Goal: Task Accomplishment & Management: Complete application form

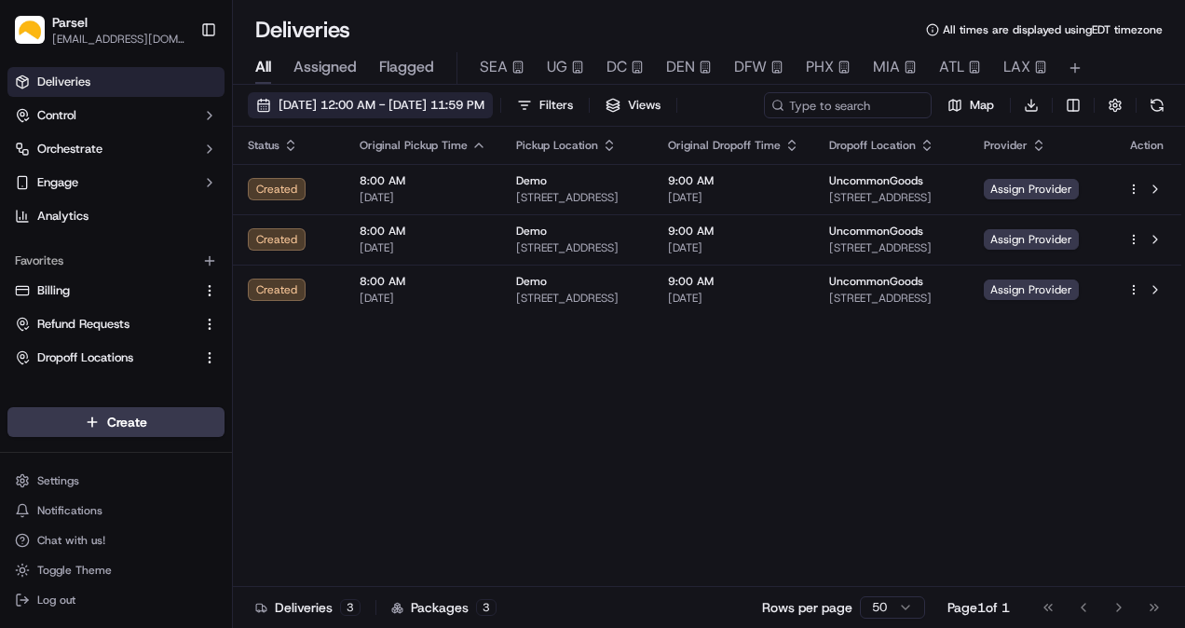
click at [329, 108] on span "[DATE] 12:00 AM - [DATE] 11:59 PM" at bounding box center [381, 105] width 206 height 17
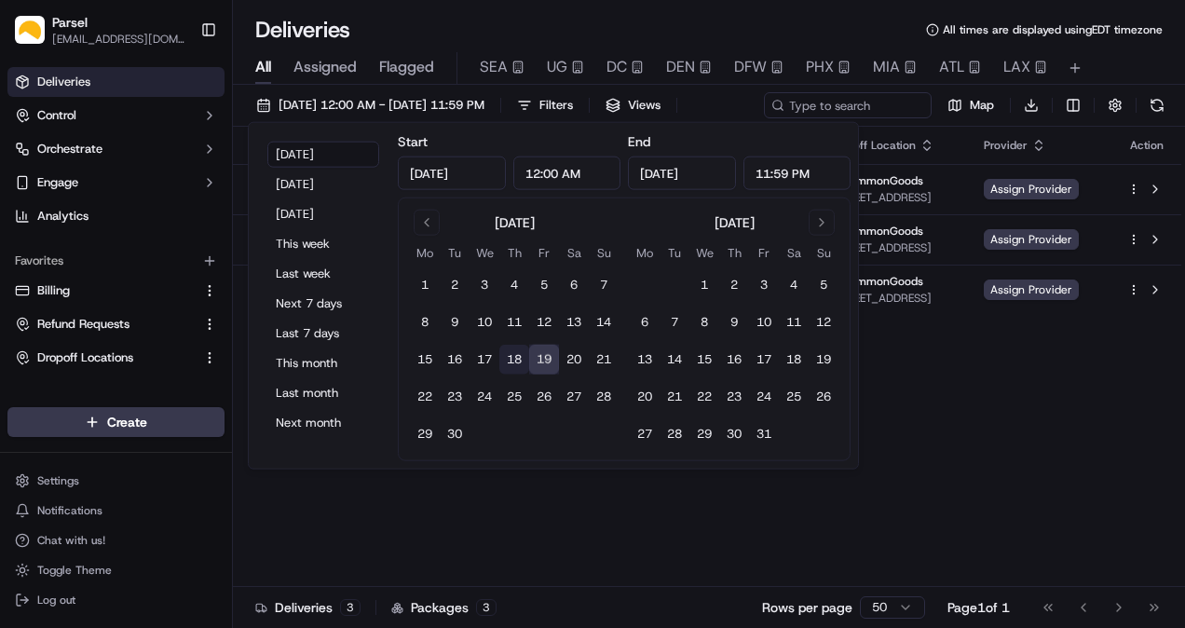
click at [512, 356] on button "18" at bounding box center [514, 360] width 30 height 30
type input "[DATE]"
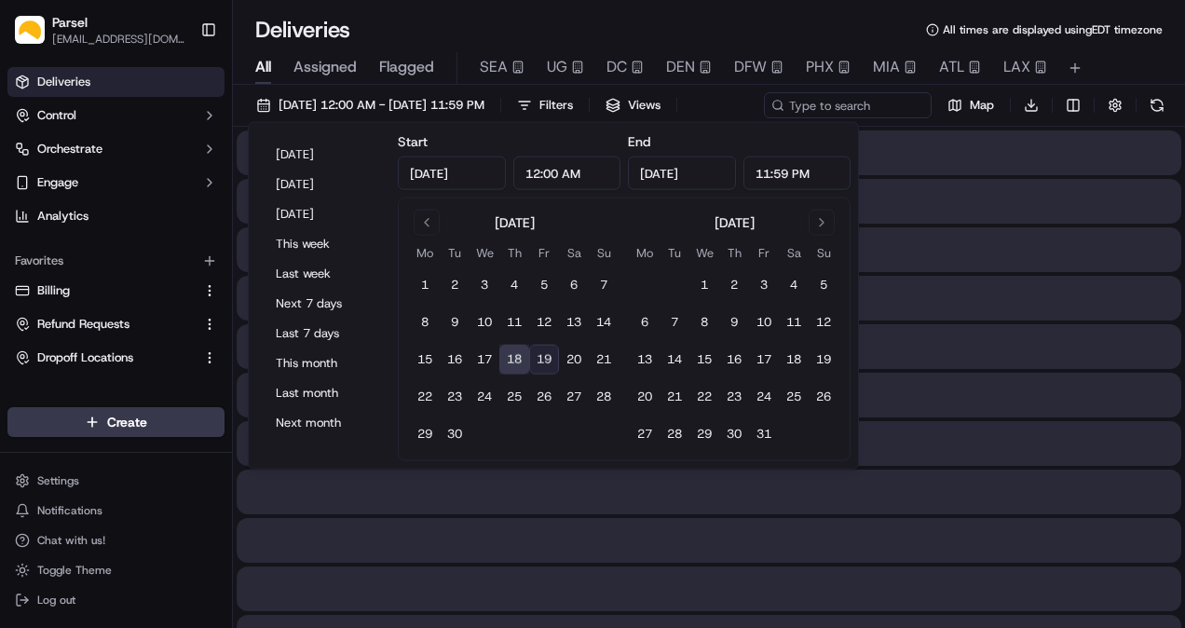
click at [512, 356] on button "18" at bounding box center [514, 360] width 30 height 30
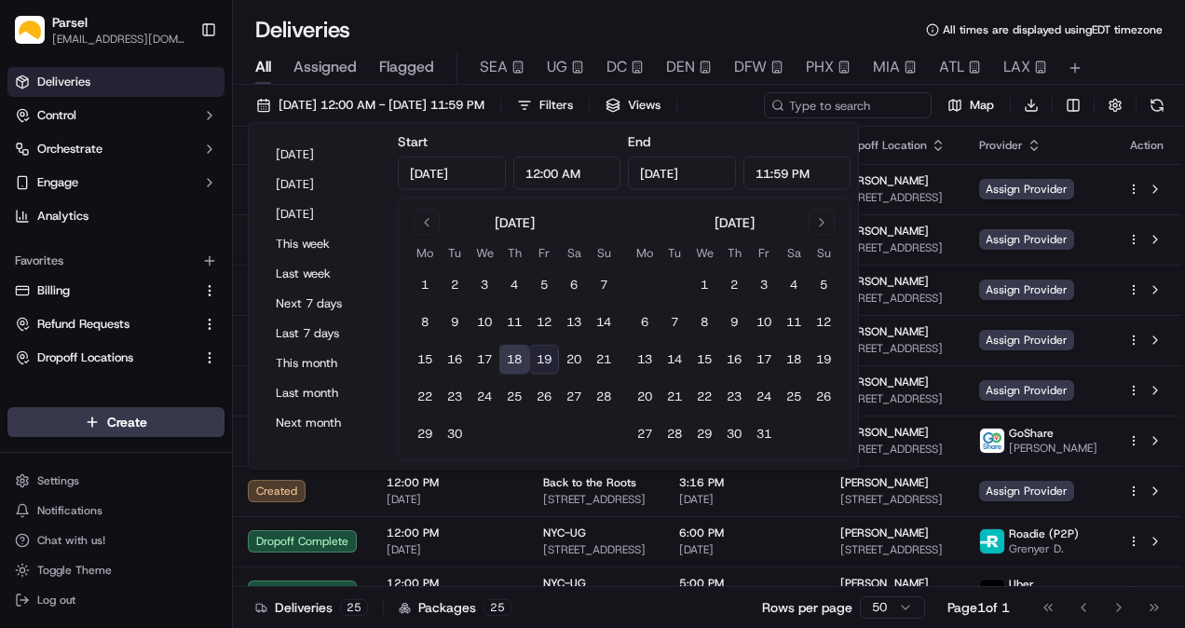
click at [326, 60] on span "Assigned" at bounding box center [324, 67] width 63 height 22
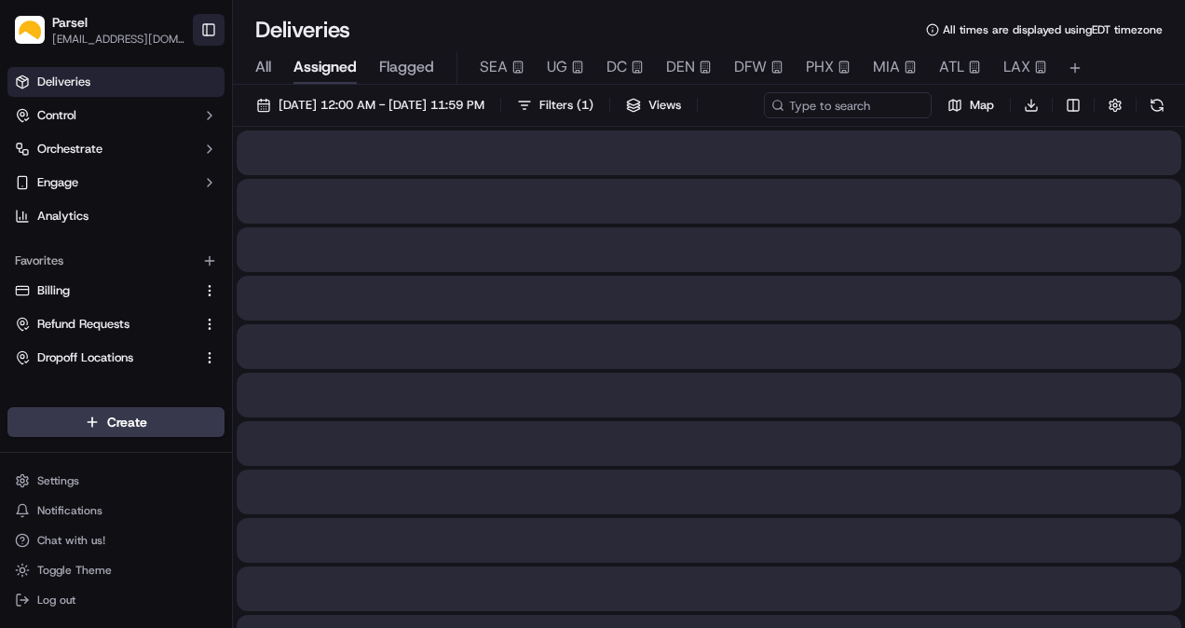
click at [206, 23] on button "Toggle Sidebar" at bounding box center [209, 30] width 32 height 32
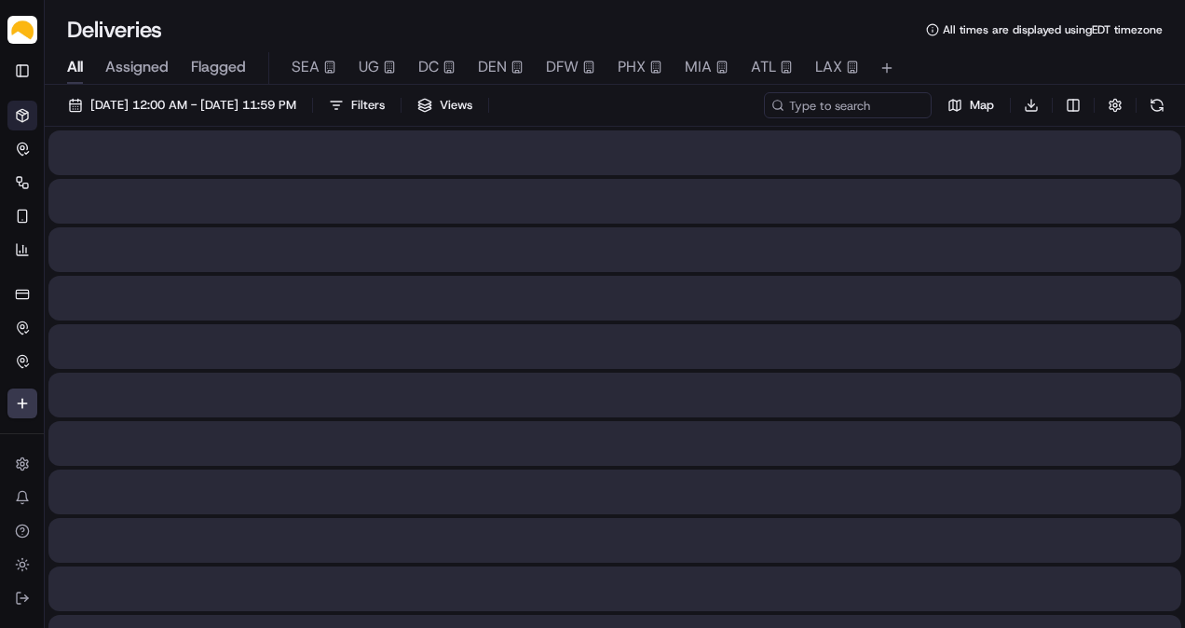
click at [80, 59] on span "All" at bounding box center [75, 67] width 16 height 22
click at [134, 58] on span "Assigned" at bounding box center [136, 67] width 63 height 22
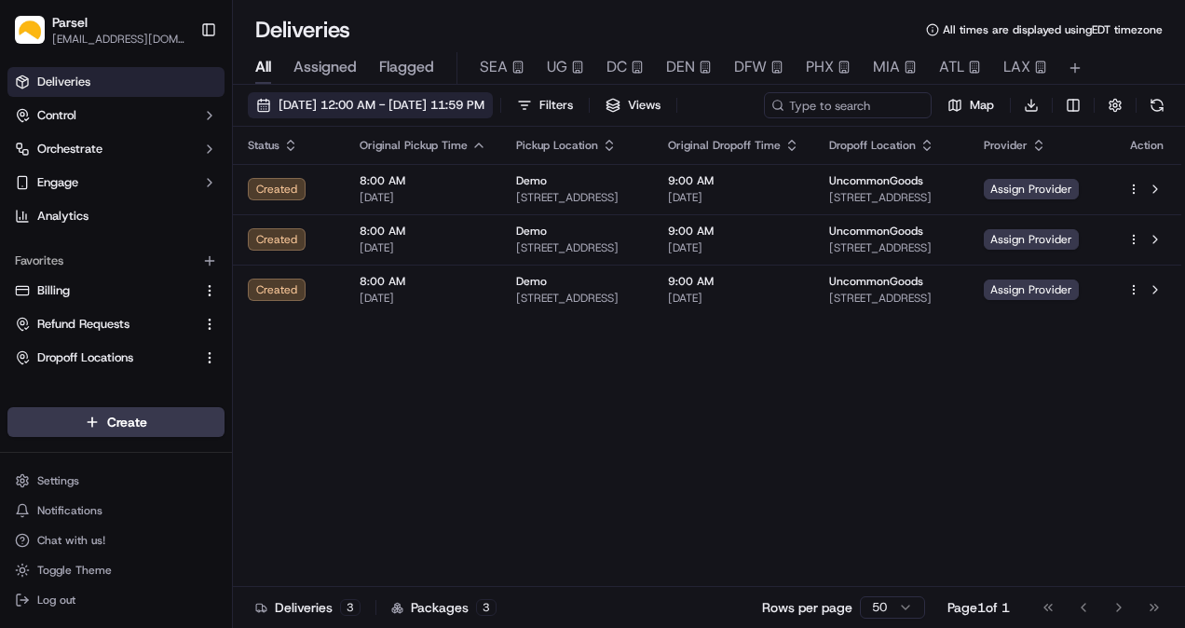
click at [309, 95] on button "[DATE] 12:00 AM - [DATE] 11:59 PM" at bounding box center [370, 105] width 245 height 26
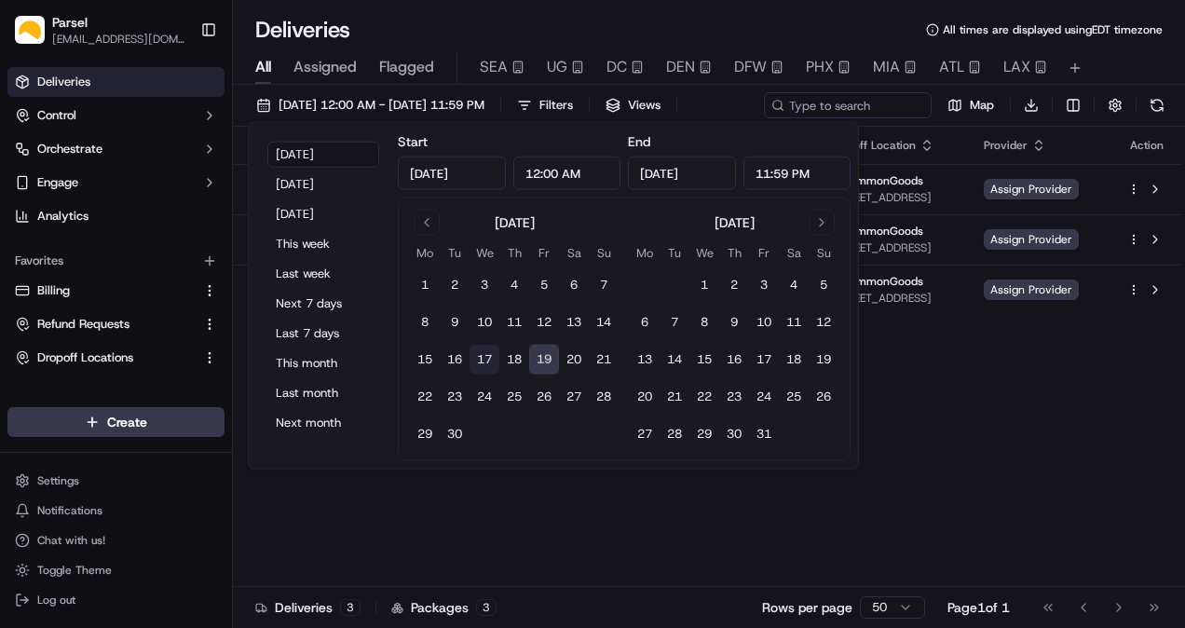
click at [486, 367] on button "17" at bounding box center [484, 360] width 30 height 30
type input "[DATE]"
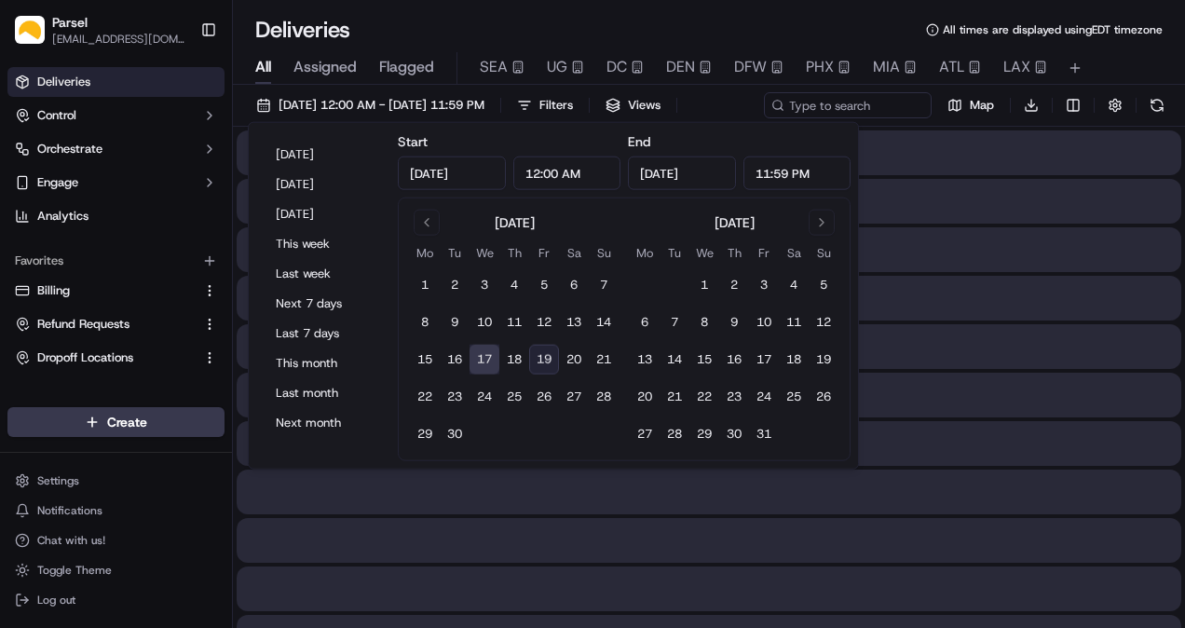
click at [486, 364] on button "17" at bounding box center [484, 360] width 30 height 30
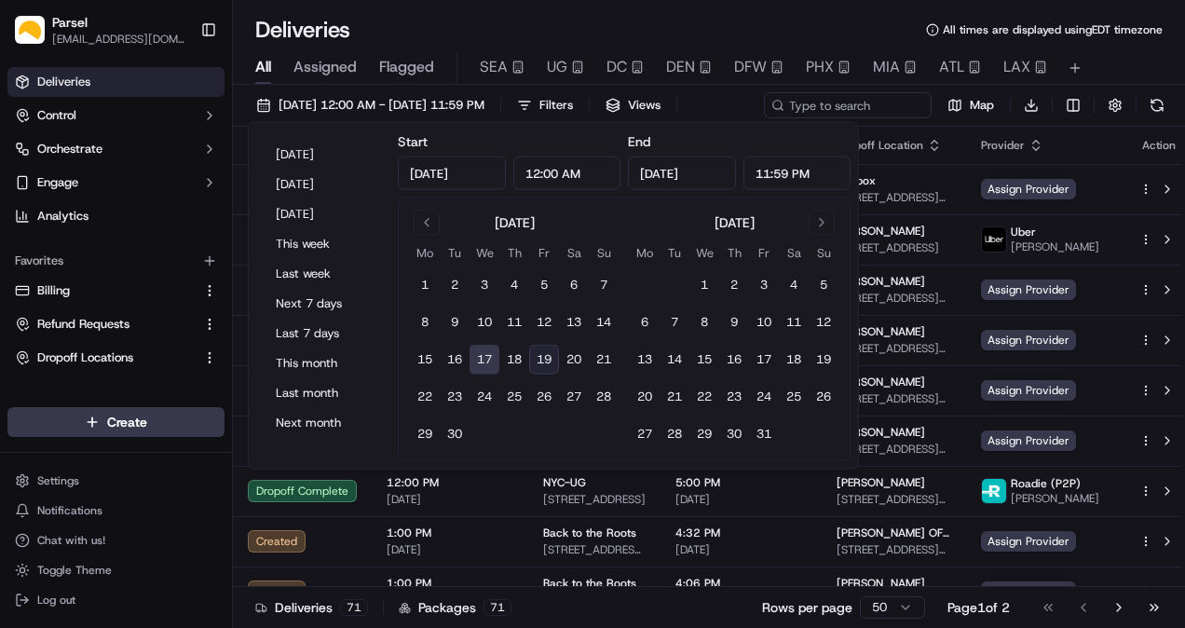
click at [389, 16] on div "Deliveries All times are displayed using EDT timezone" at bounding box center [709, 30] width 952 height 30
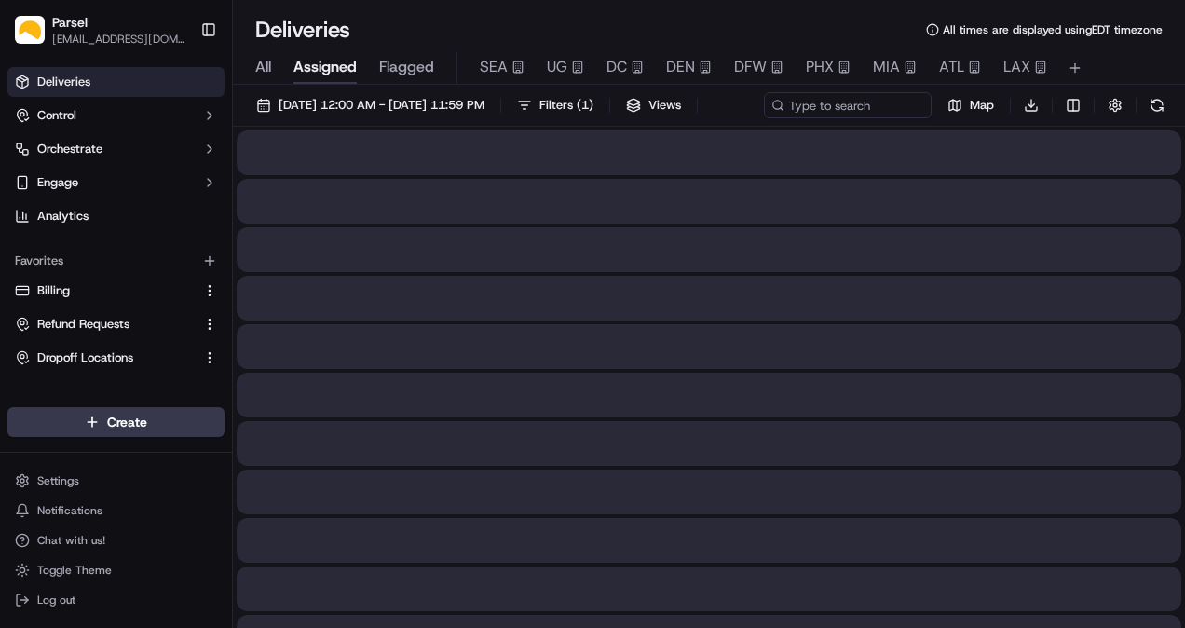
click at [313, 72] on span "Assigned" at bounding box center [324, 67] width 63 height 22
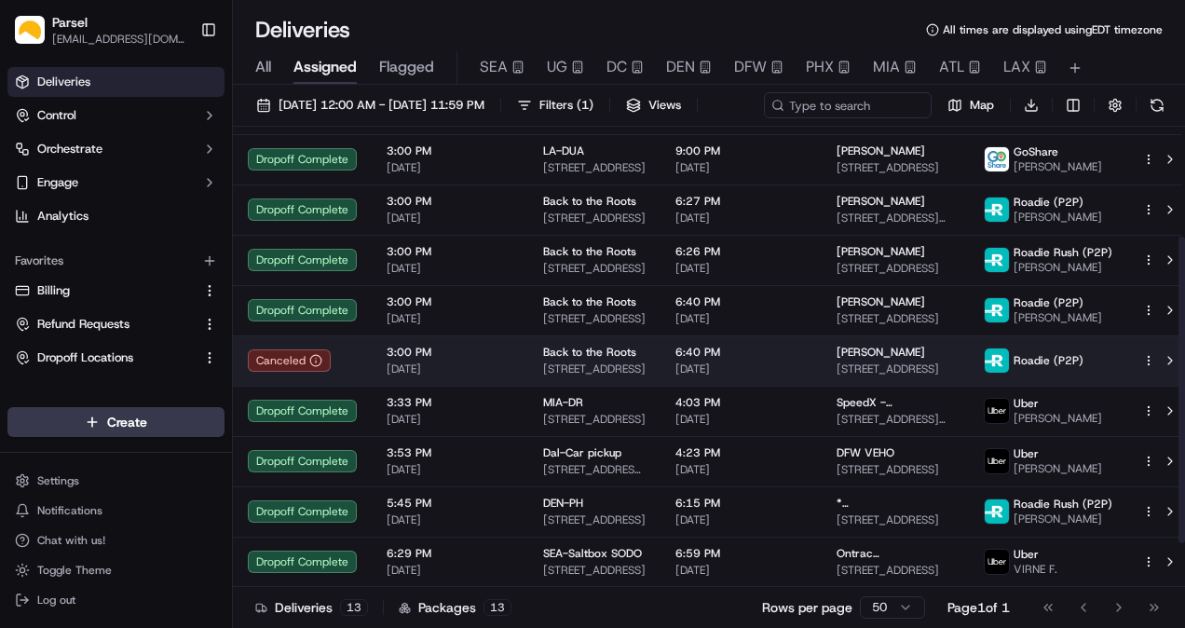
scroll to position [75, 0]
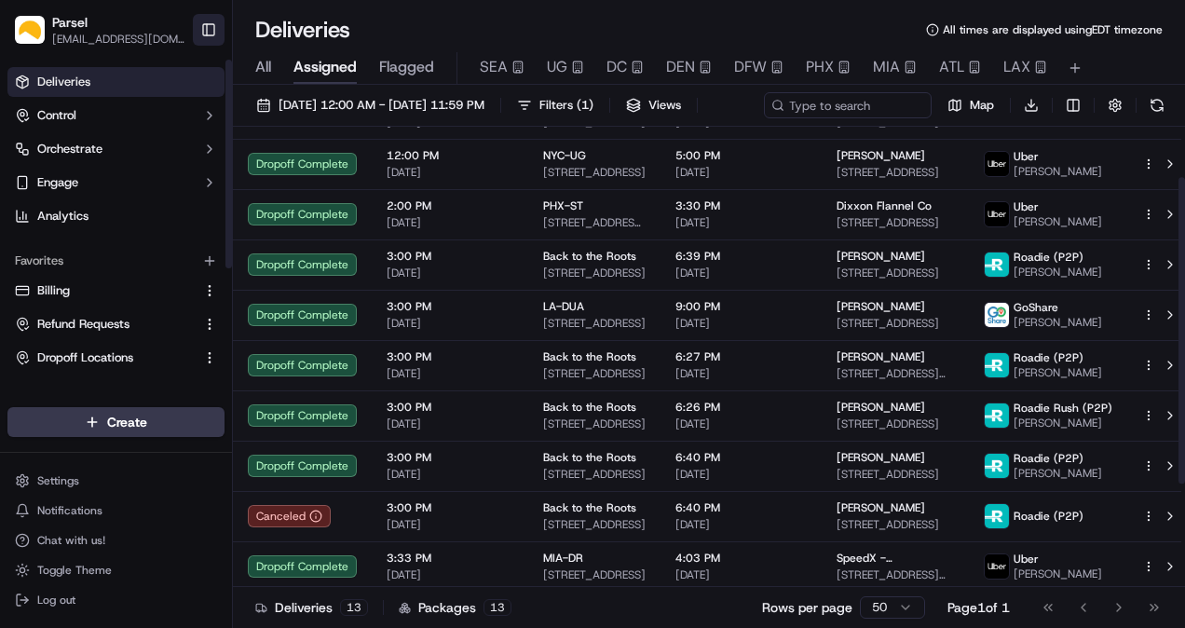
click at [214, 34] on button "Toggle Sidebar" at bounding box center [209, 30] width 32 height 32
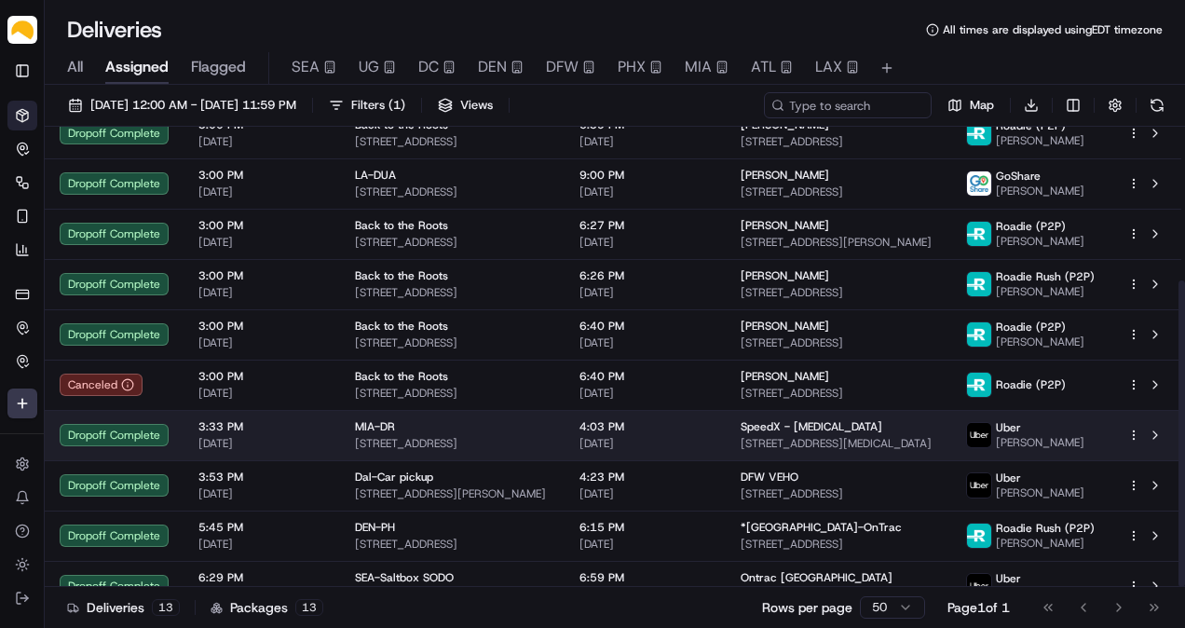
scroll to position [231, 0]
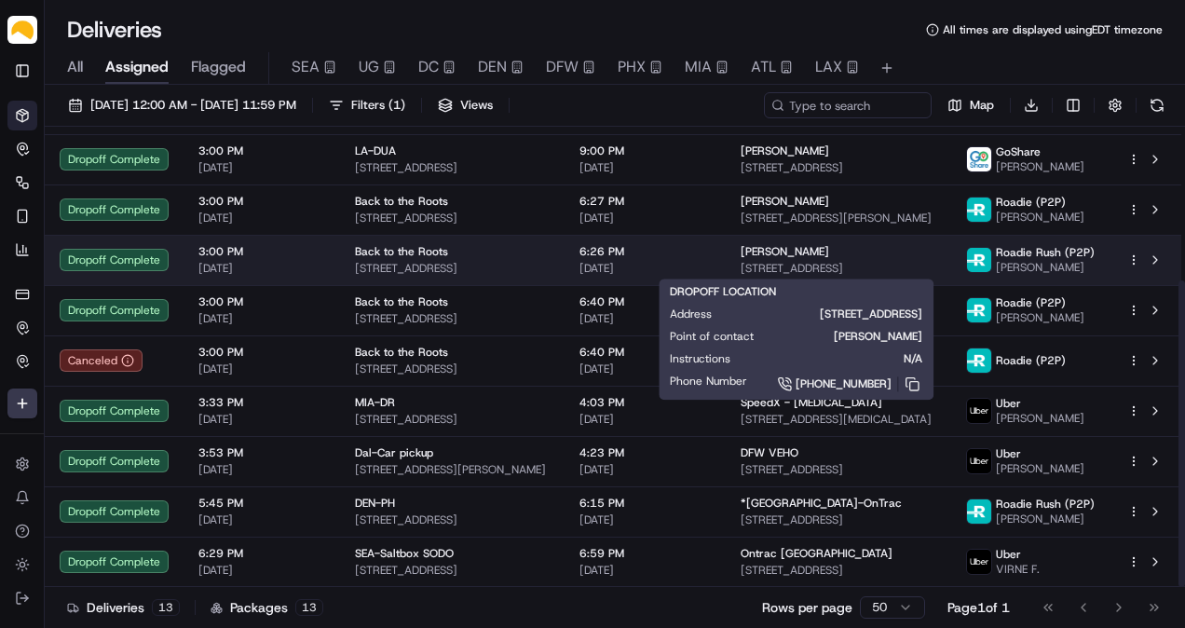
click at [760, 261] on span "[STREET_ADDRESS]" at bounding box center [837, 268] width 195 height 15
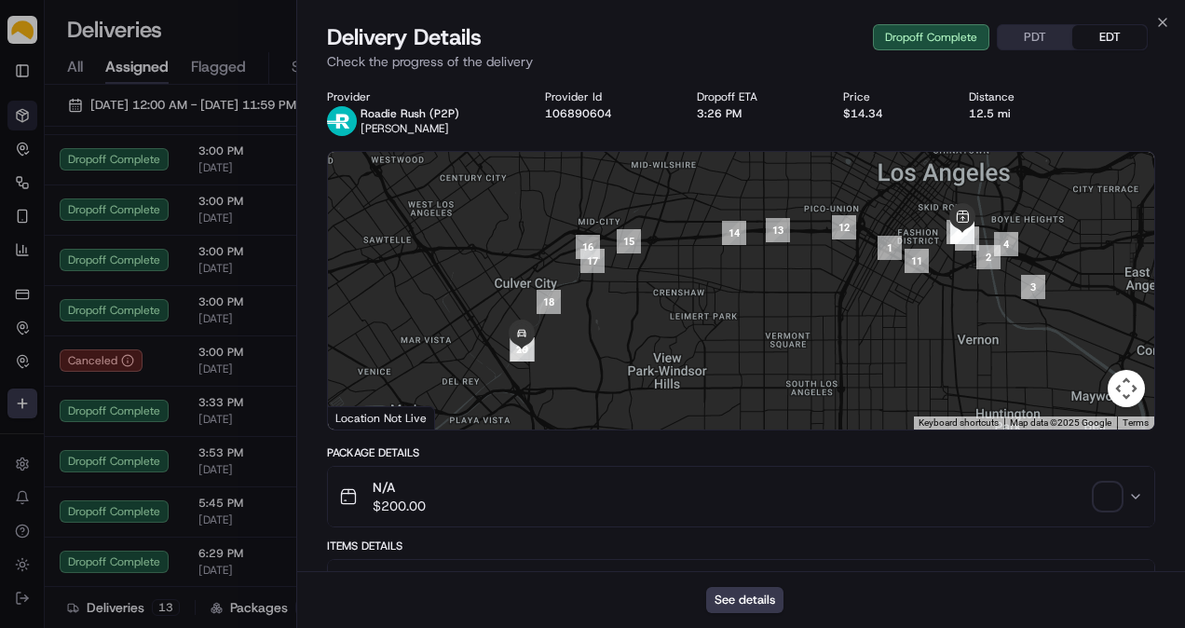
click at [1111, 495] on span "button" at bounding box center [1107, 496] width 26 height 26
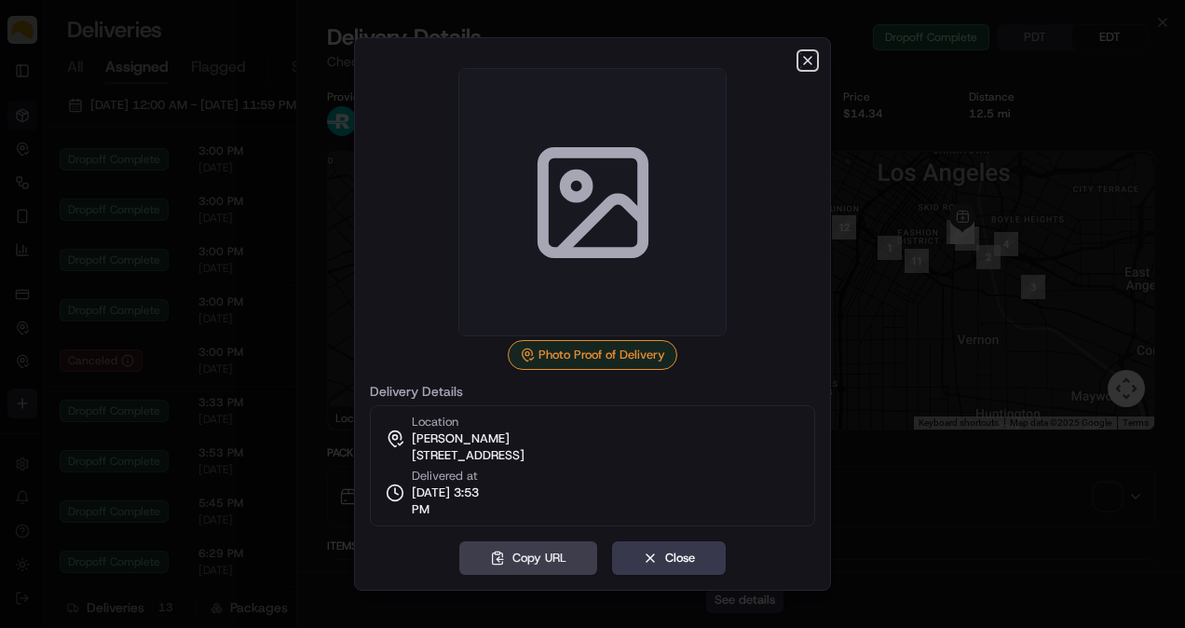
click at [811, 60] on icon "button" at bounding box center [807, 60] width 15 height 15
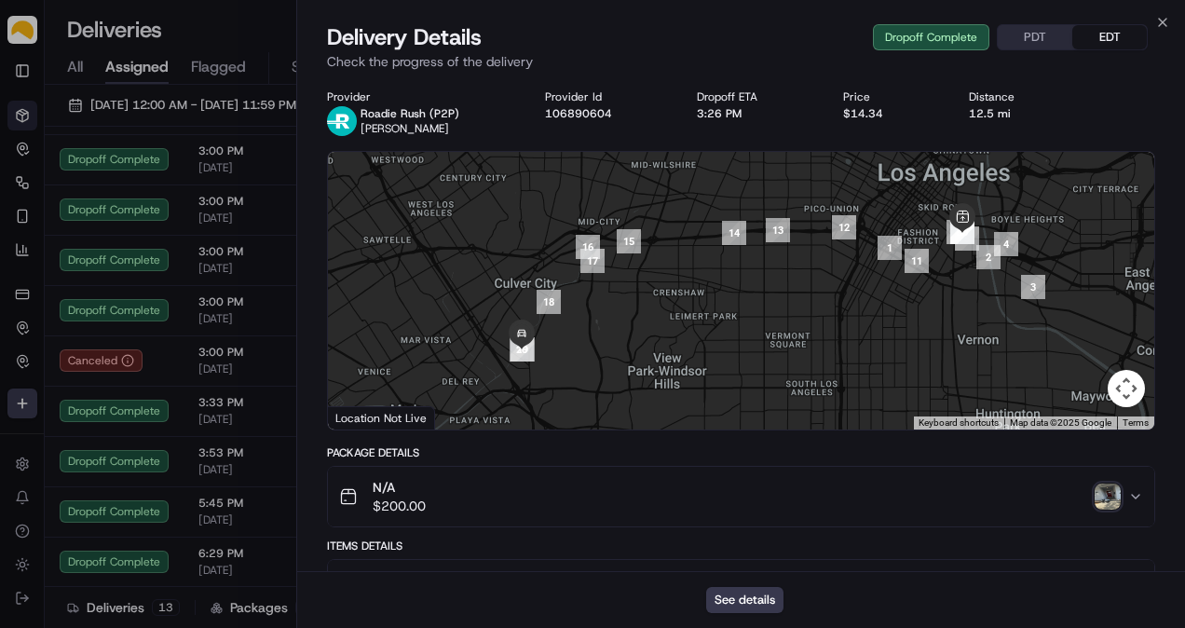
click at [1108, 500] on img "button" at bounding box center [1107, 496] width 26 height 26
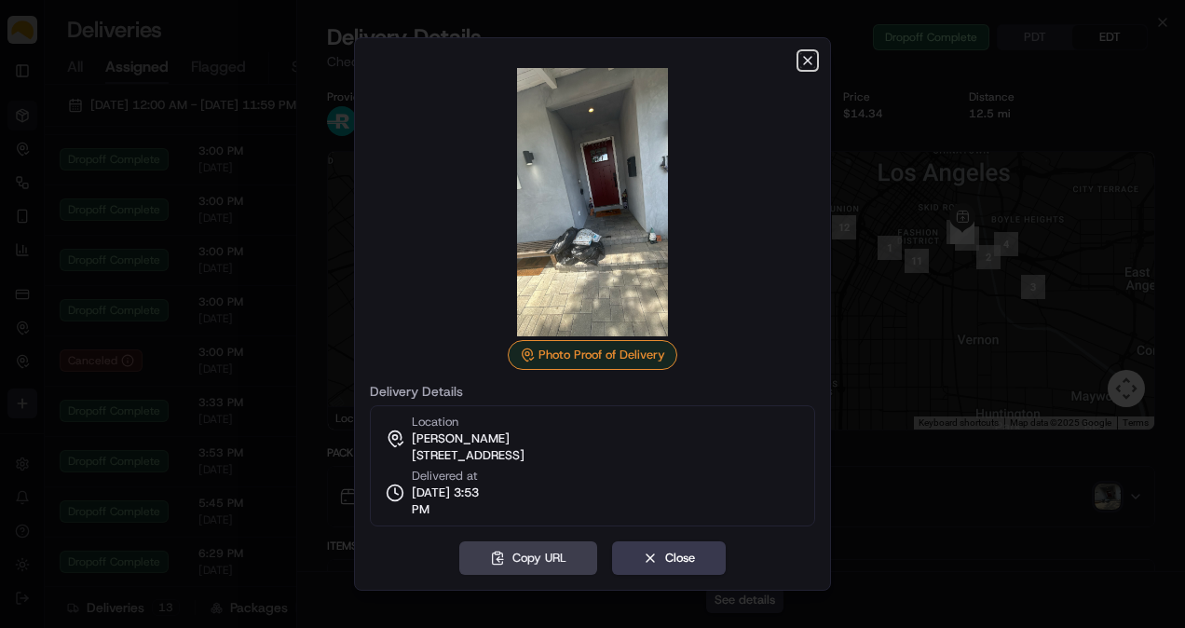
click at [806, 60] on icon "button" at bounding box center [807, 60] width 7 height 7
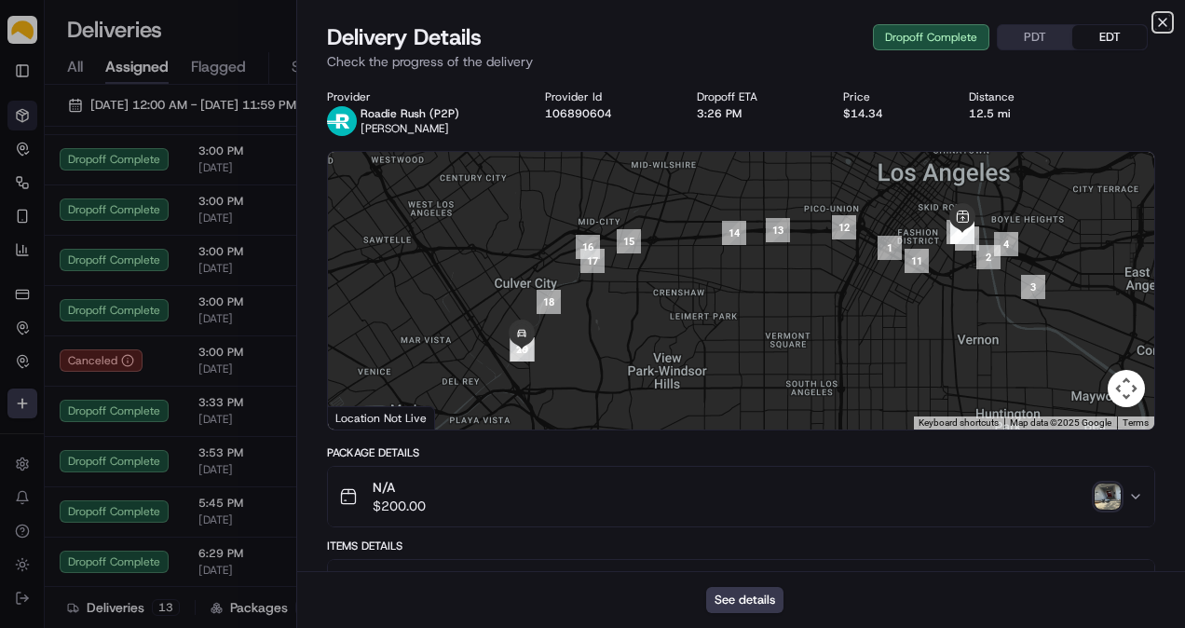
click at [1164, 19] on icon "button" at bounding box center [1162, 22] width 15 height 15
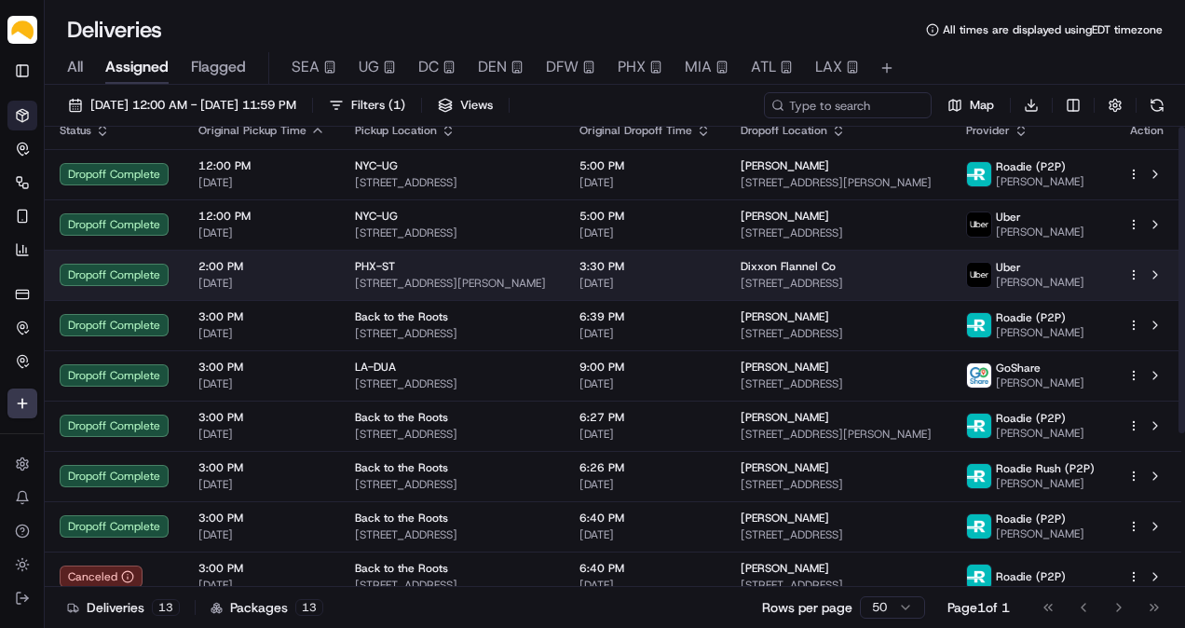
scroll to position [0, 0]
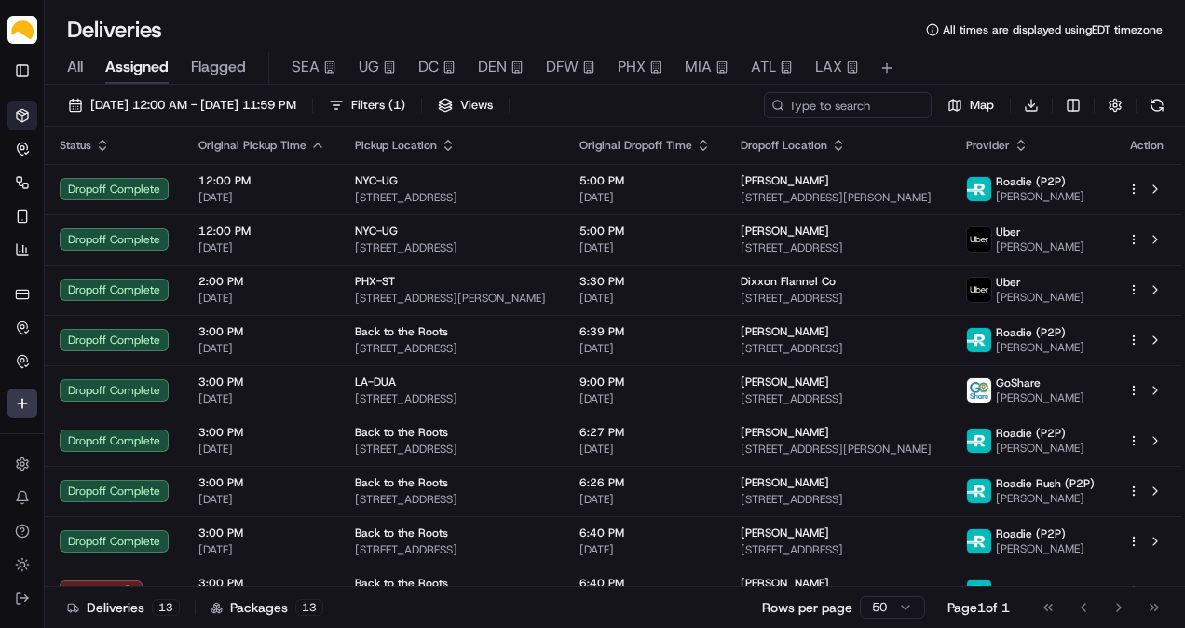
click at [119, 89] on div "[DATE] 12:00 AM - [DATE] 11:59 PM Filters ( 1 ) Views Map Download Status Origi…" at bounding box center [615, 358] width 1140 height 547
click at [124, 95] on button "[DATE] 12:00 AM - [DATE] 11:59 PM" at bounding box center [182, 105] width 245 height 26
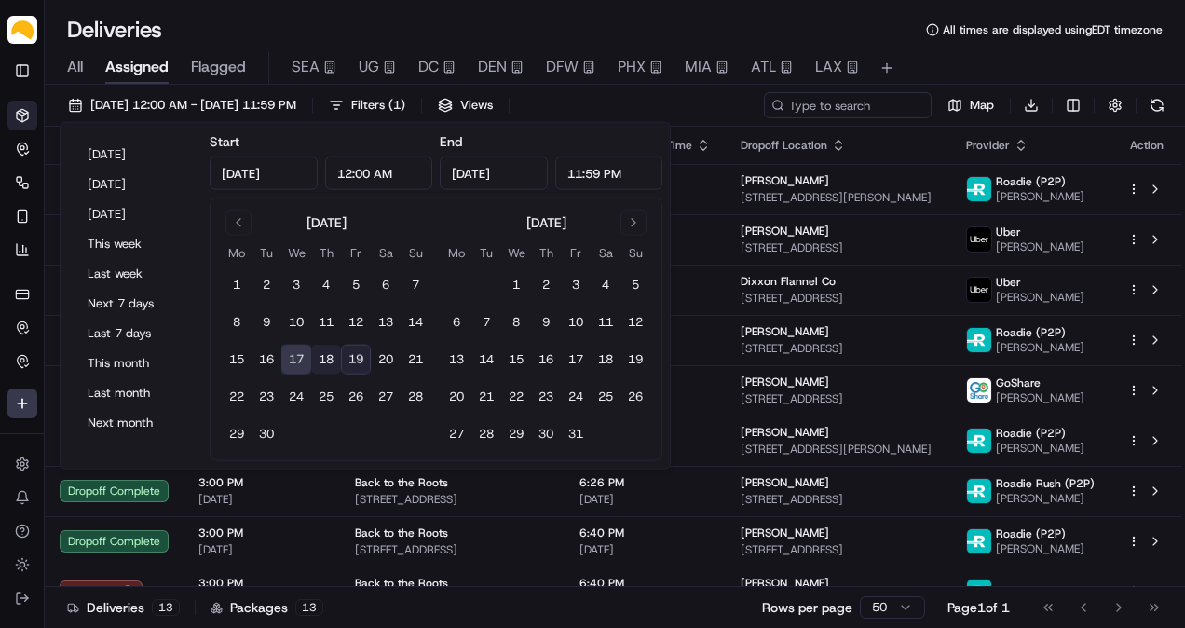
click at [332, 356] on button "18" at bounding box center [326, 360] width 30 height 30
type input "[DATE]"
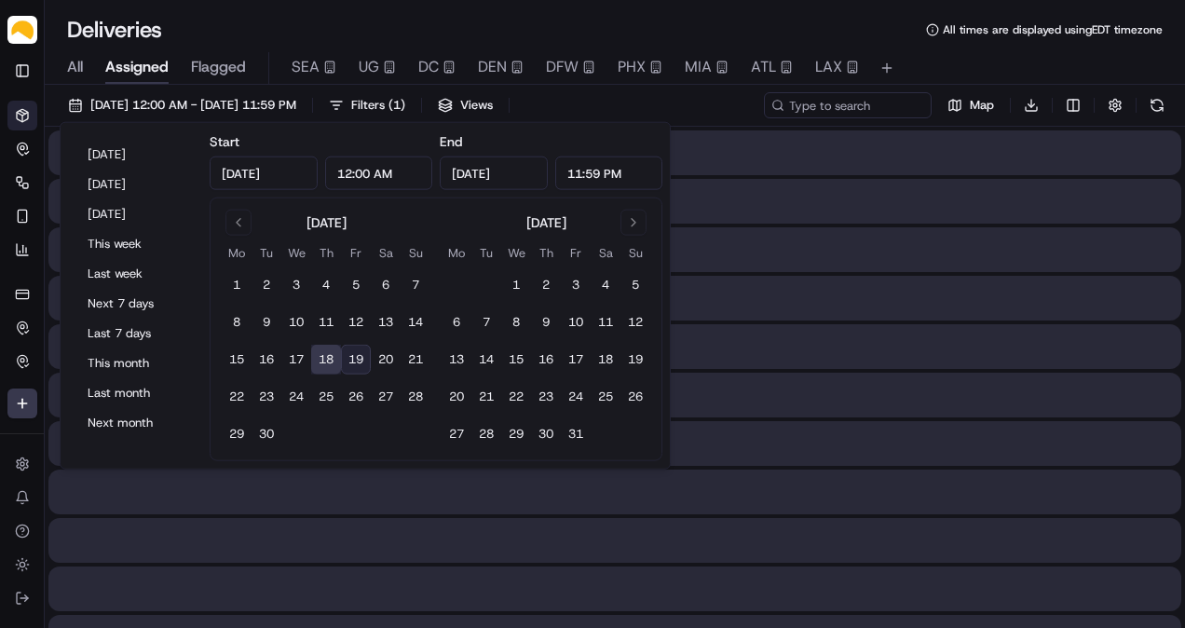
click at [332, 356] on button "18" at bounding box center [326, 360] width 30 height 30
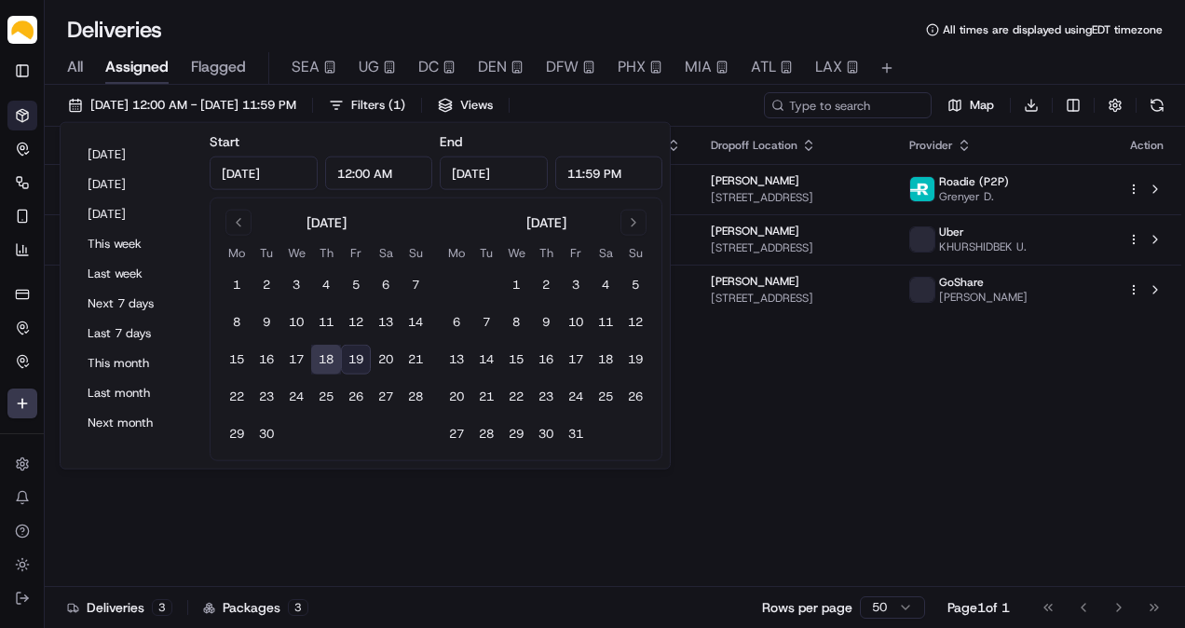
click at [285, 26] on div "Deliveries All times are displayed using EDT timezone" at bounding box center [615, 30] width 1140 height 30
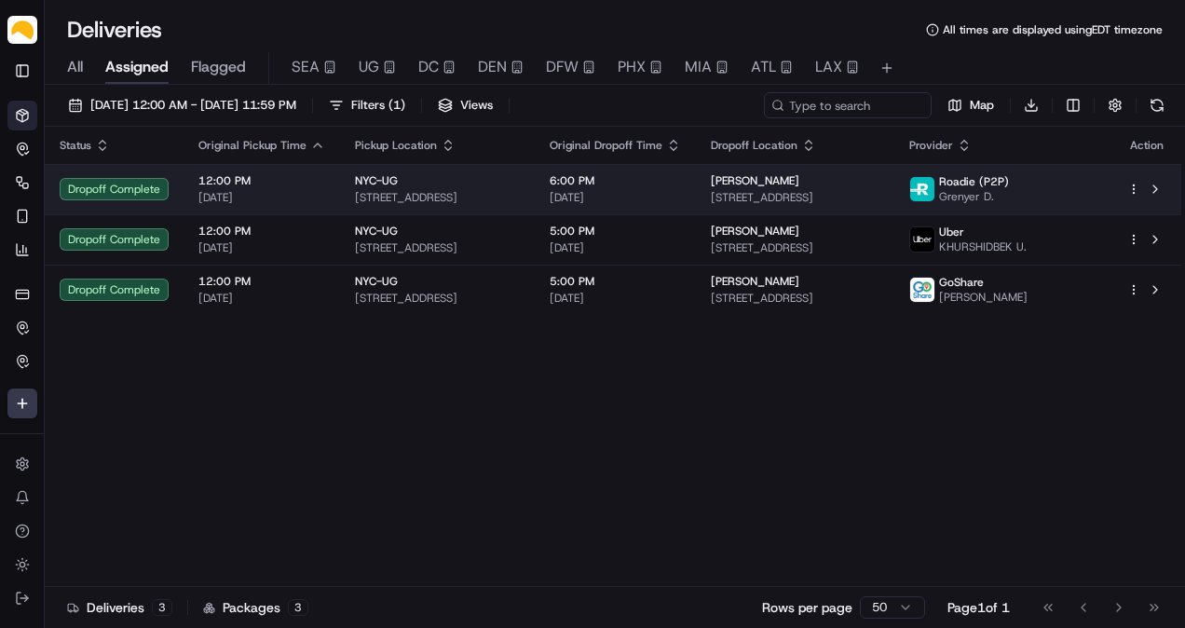
click at [801, 190] on span "[STREET_ADDRESS]" at bounding box center [795, 197] width 169 height 15
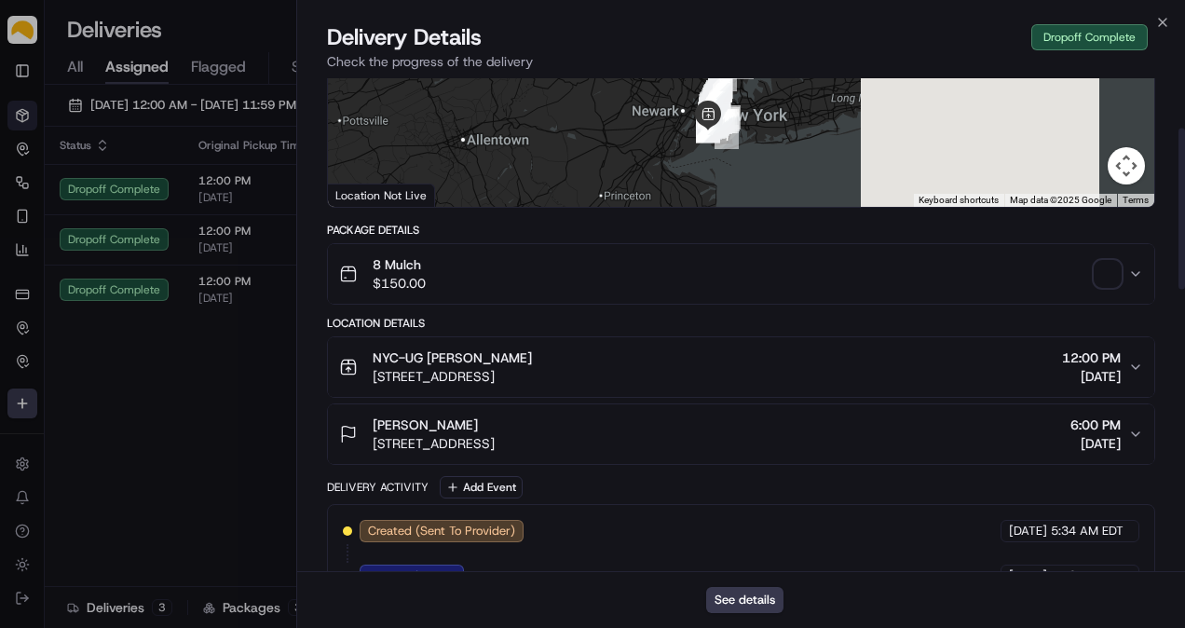
scroll to position [79, 0]
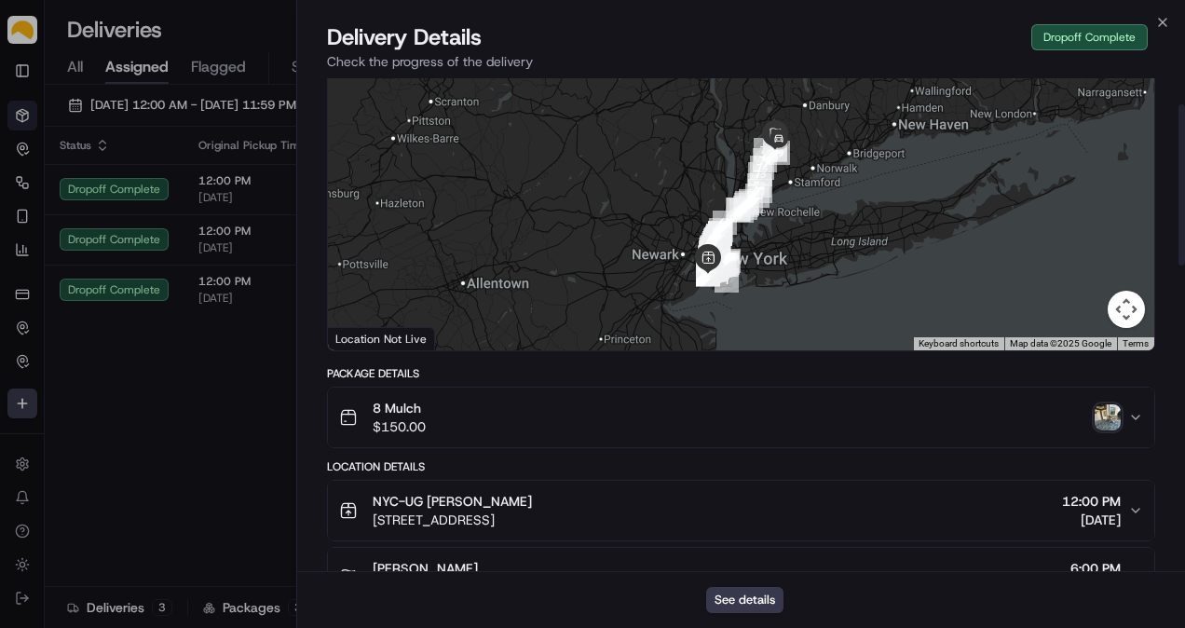
click at [1103, 418] on img "button" at bounding box center [1107, 417] width 26 height 26
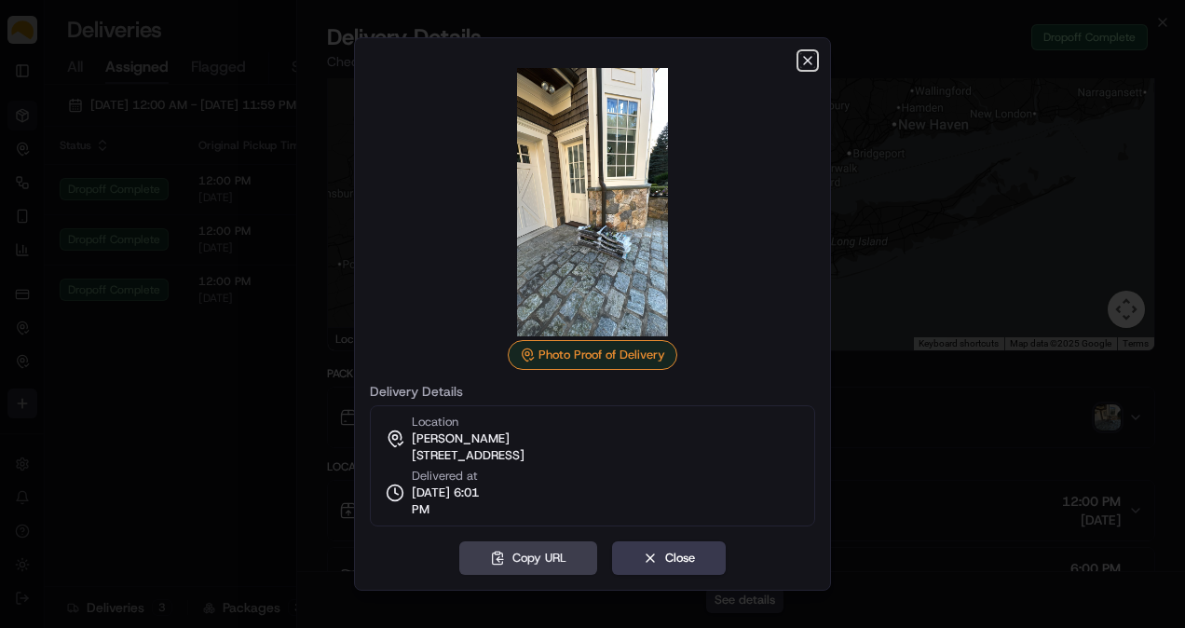
click at [811, 61] on icon "button" at bounding box center [807, 60] width 15 height 15
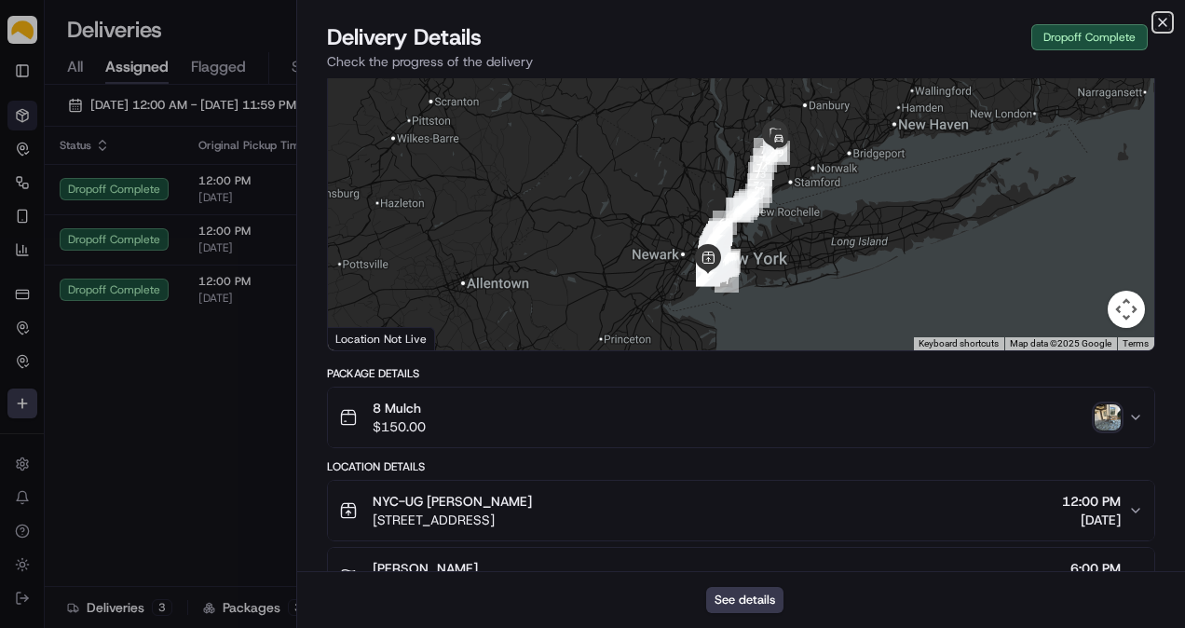
click at [1156, 15] on icon "button" at bounding box center [1162, 22] width 15 height 15
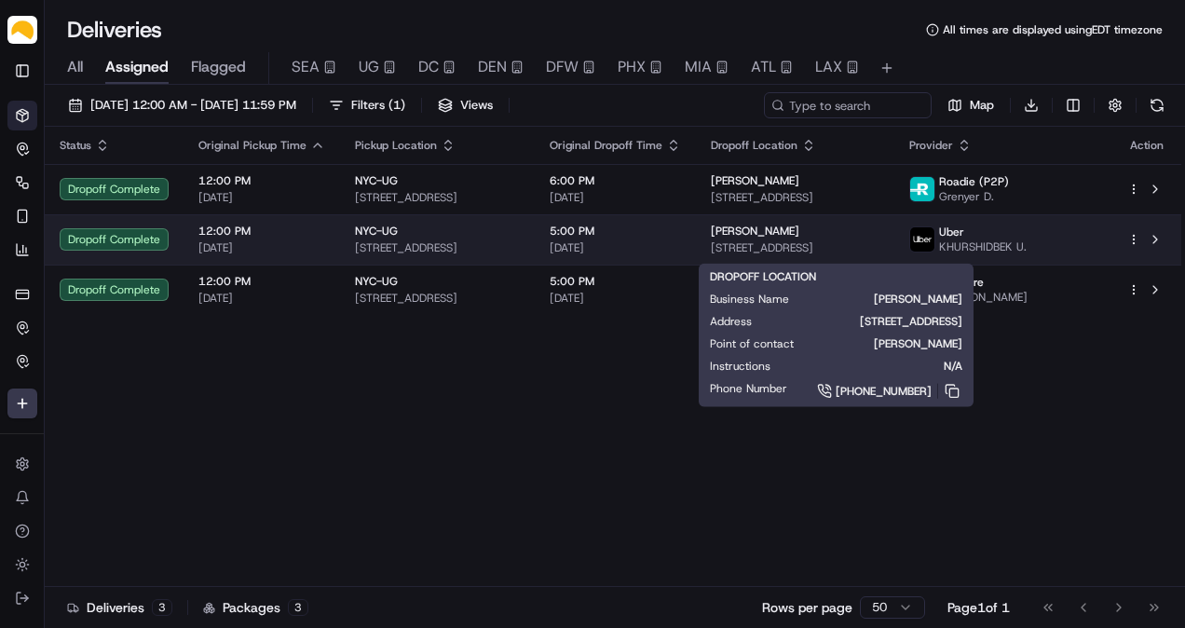
click at [764, 244] on span "[STREET_ADDRESS]" at bounding box center [795, 247] width 169 height 15
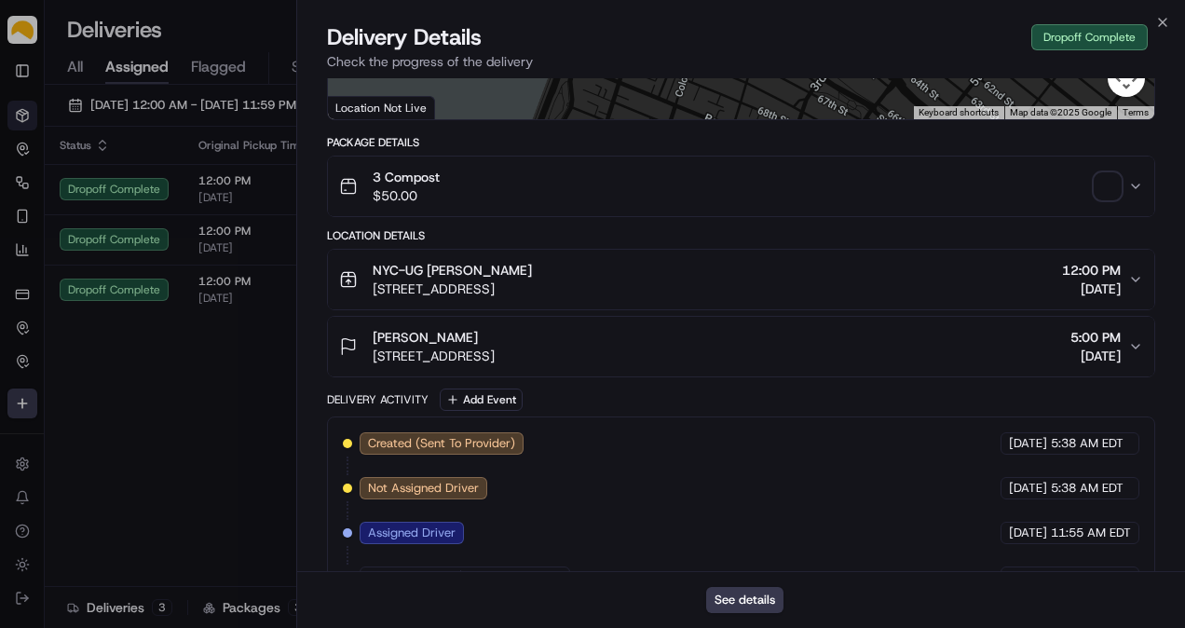
scroll to position [155, 0]
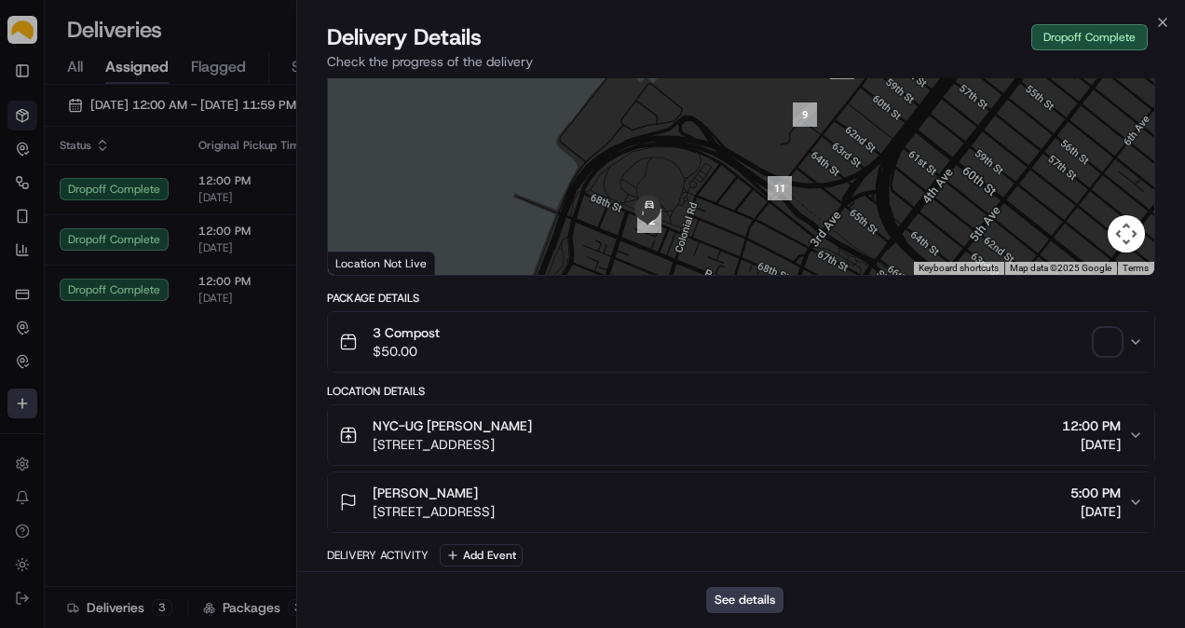
click at [1106, 332] on span "button" at bounding box center [1107, 342] width 26 height 26
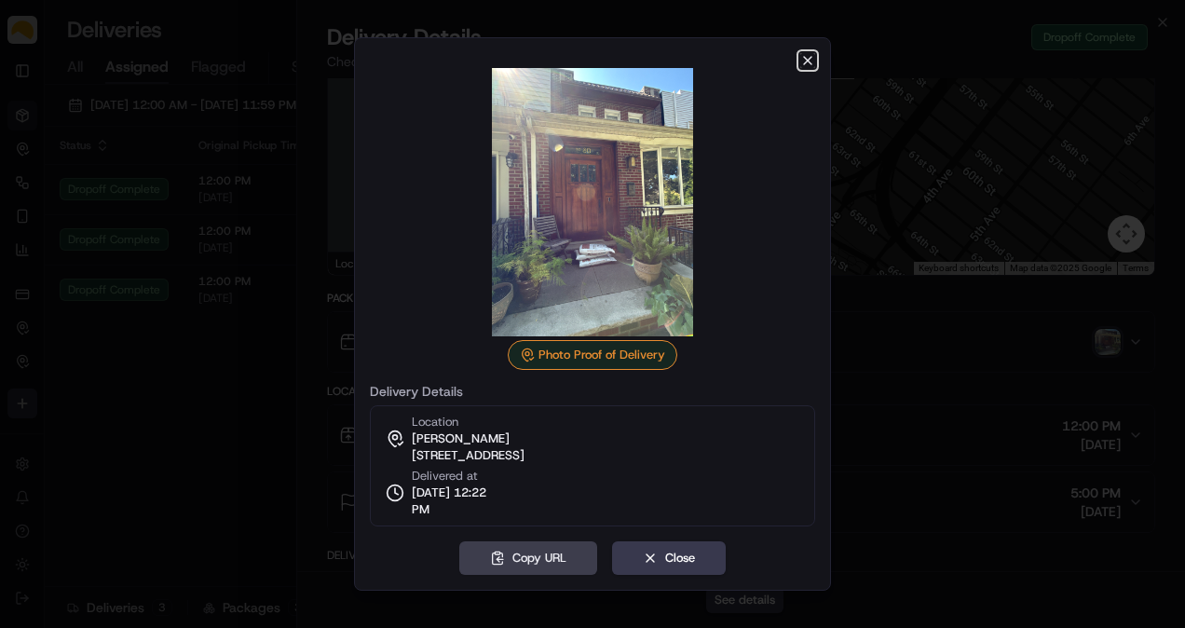
click at [808, 58] on icon "button" at bounding box center [807, 60] width 15 height 15
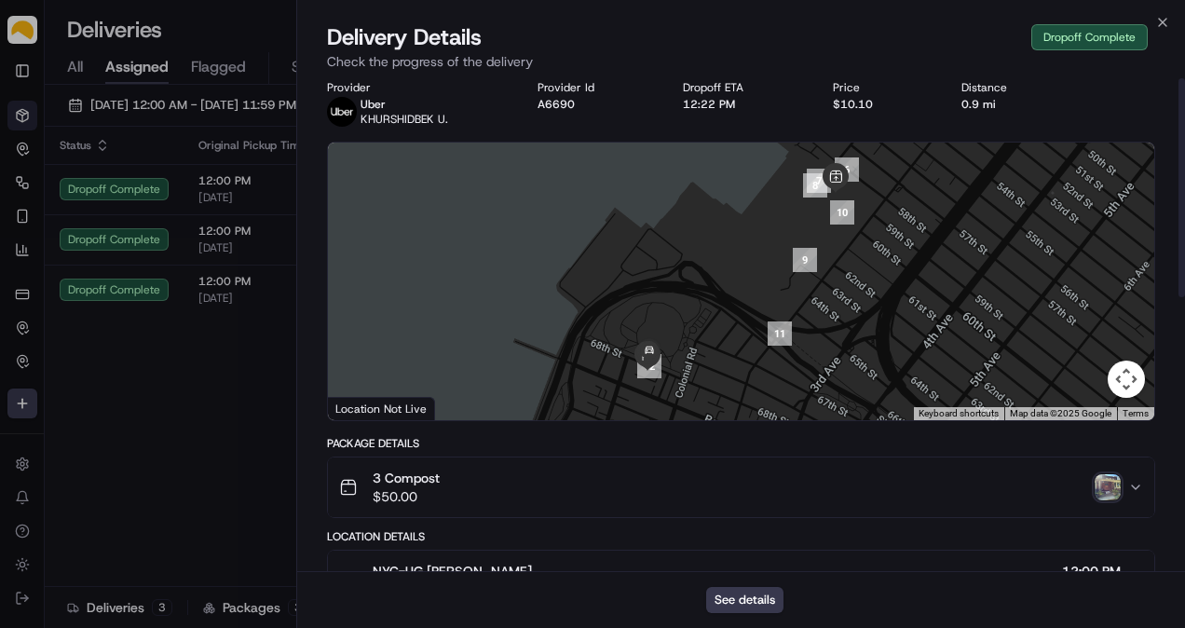
scroll to position [0, 0]
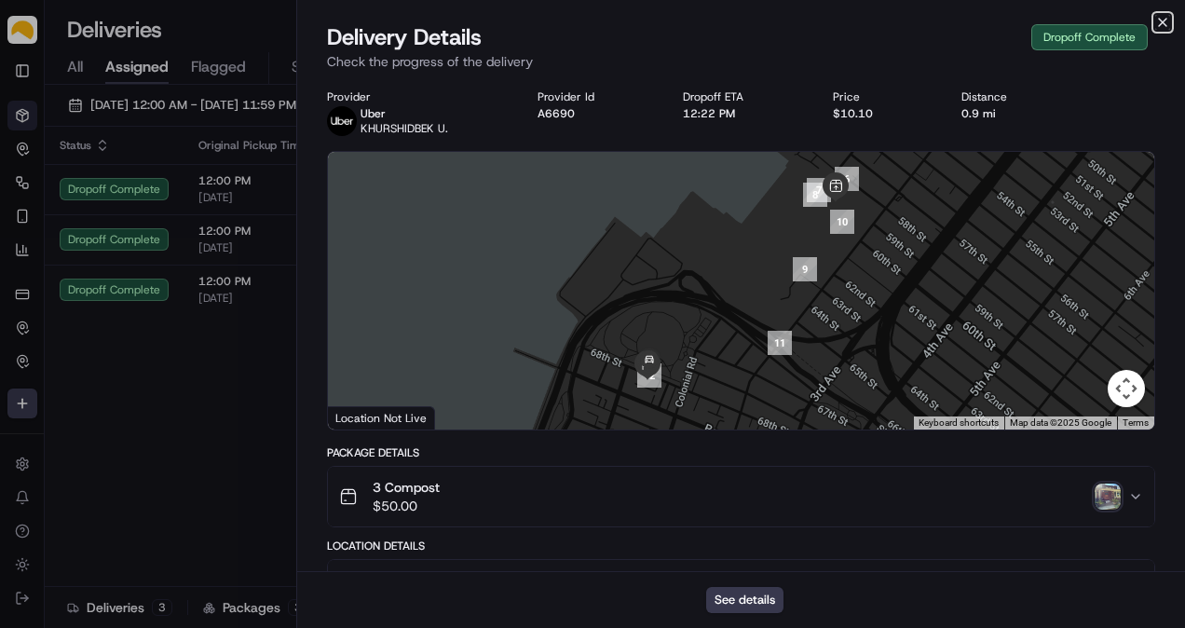
click at [1164, 20] on icon "button" at bounding box center [1162, 22] width 7 height 7
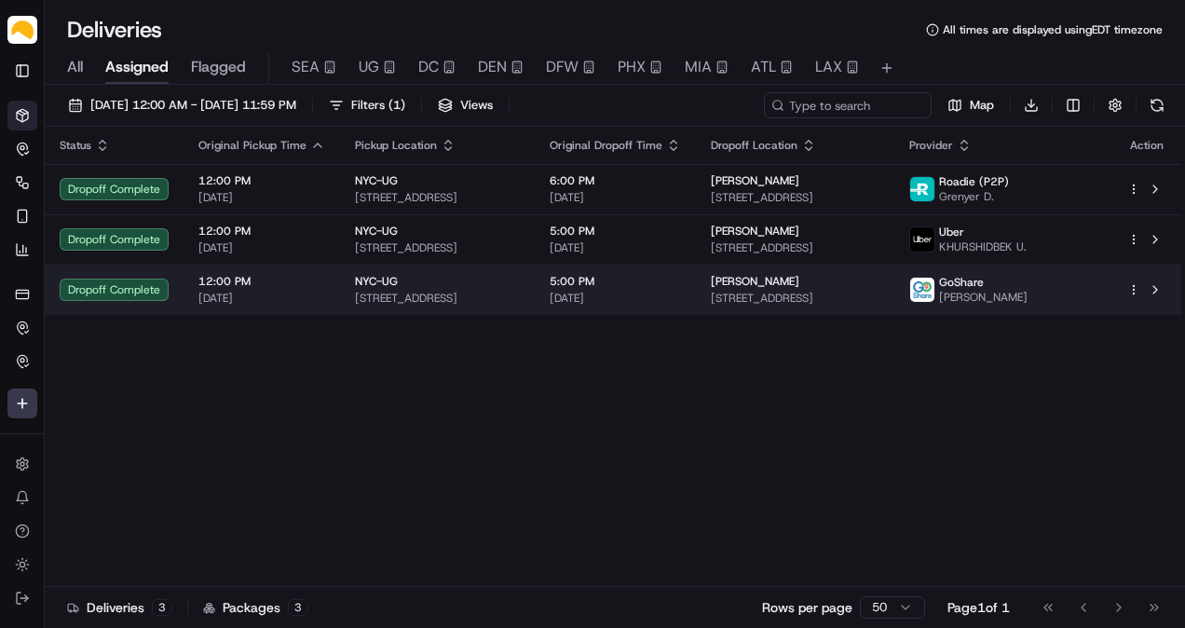
click at [696, 311] on td "5:00 PM [DATE]" at bounding box center [615, 290] width 161 height 50
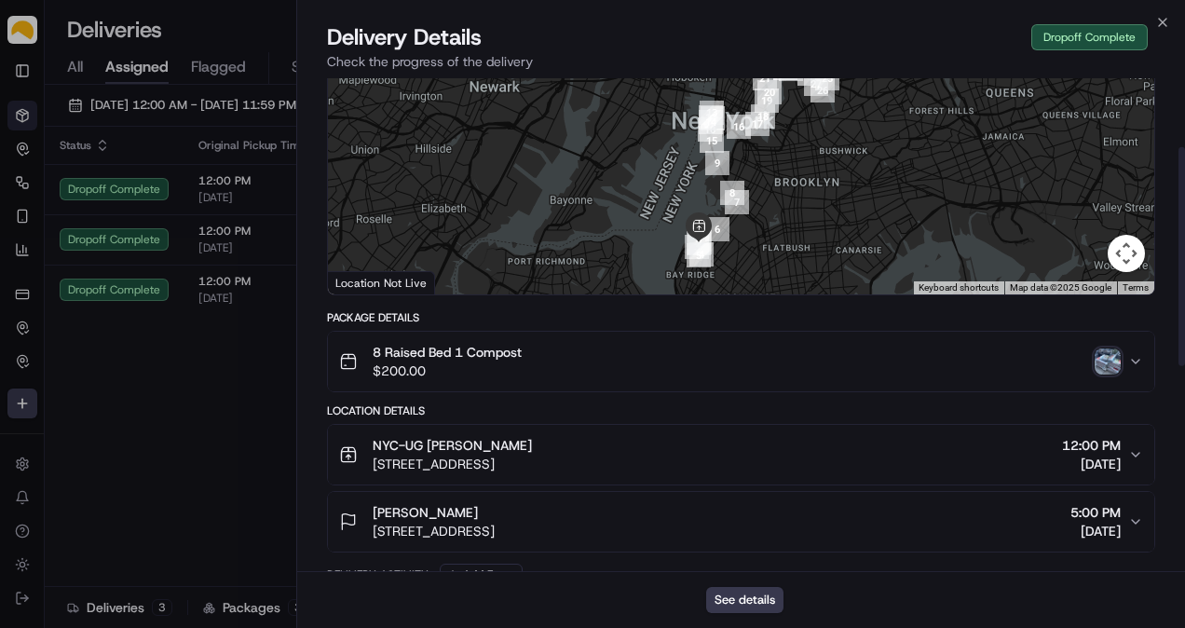
scroll to position [155, 0]
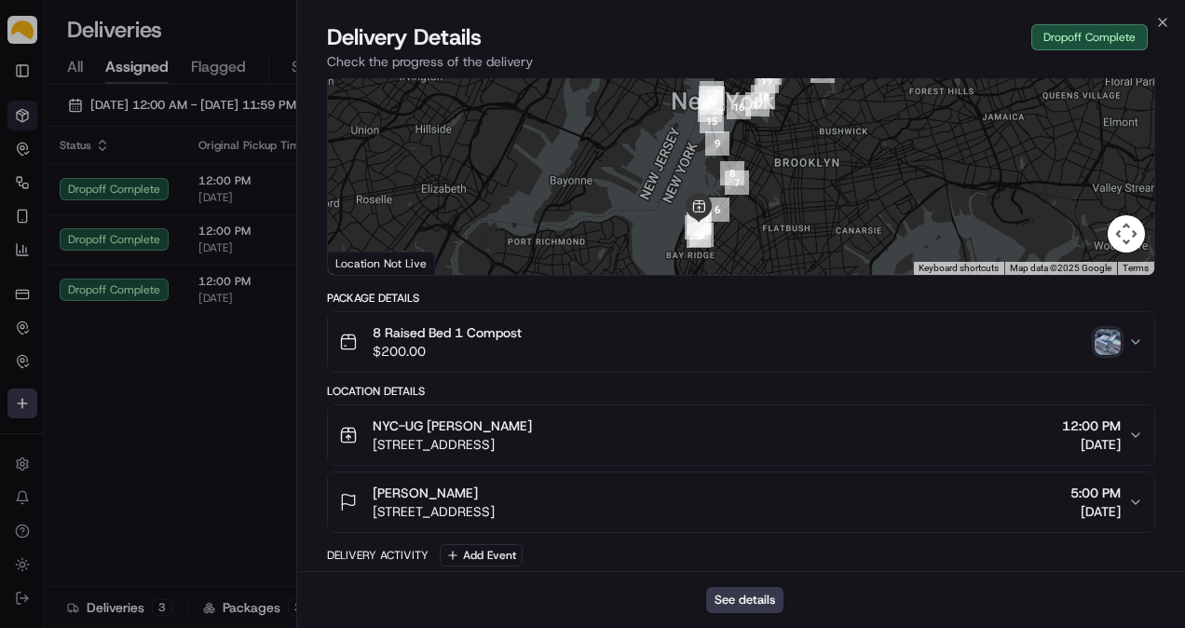
click at [1111, 333] on img "button" at bounding box center [1107, 342] width 26 height 26
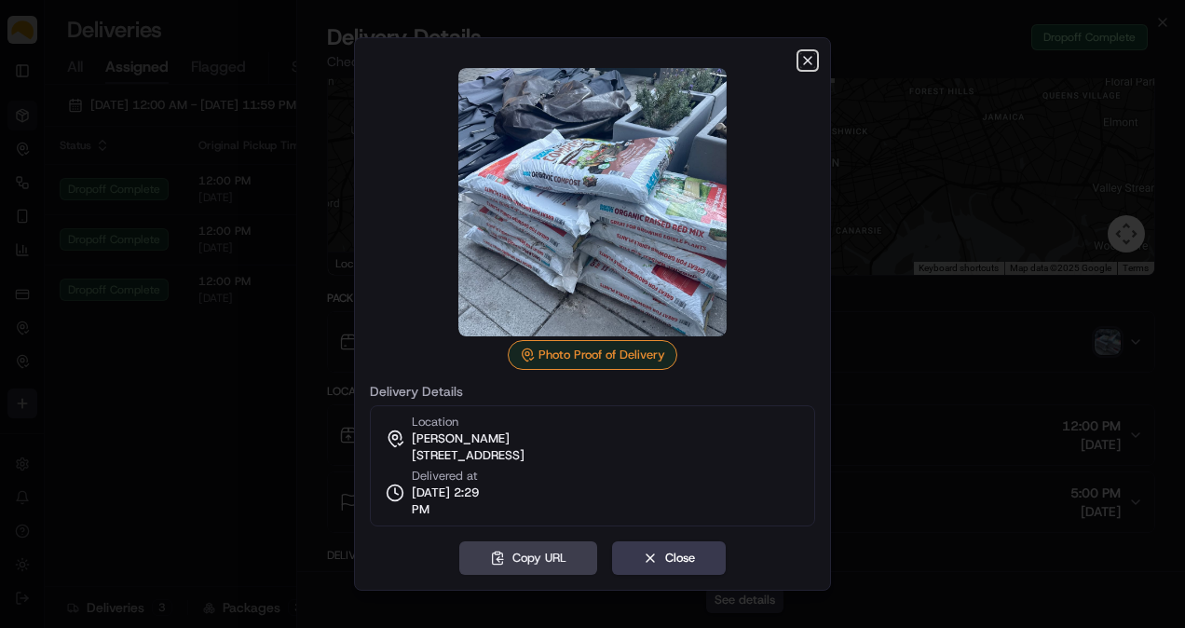
click at [809, 60] on icon "button" at bounding box center [807, 60] width 7 height 7
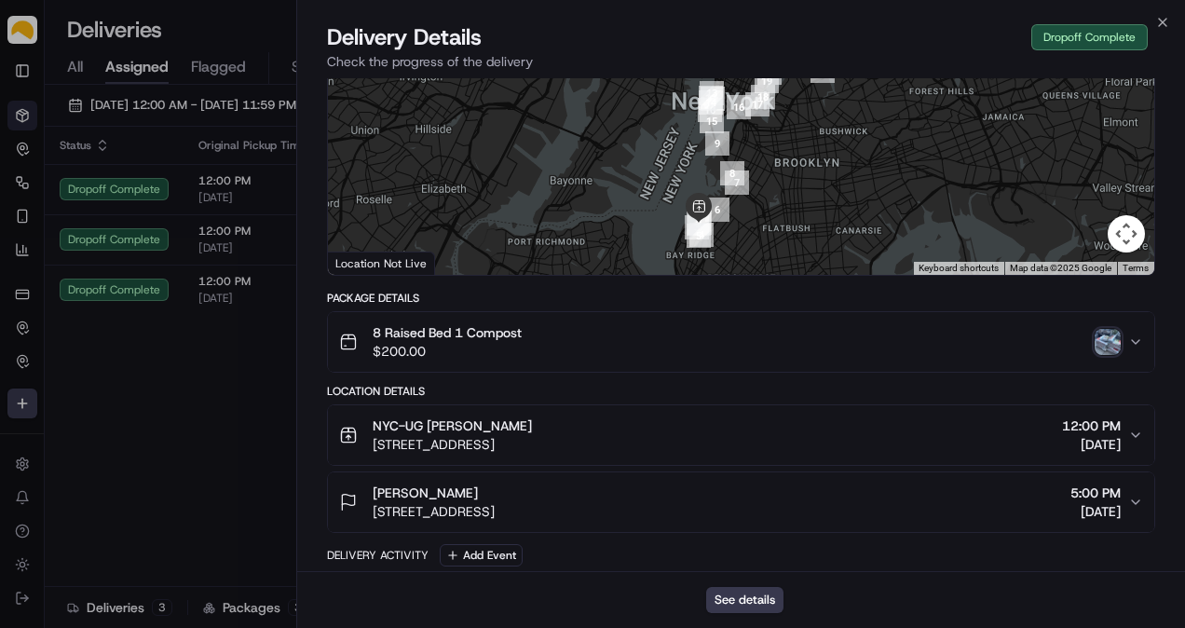
click at [807, 488] on div "[PERSON_NAME] [STREET_ADDRESS] 5:00 PM [DATE]" at bounding box center [733, 501] width 789 height 37
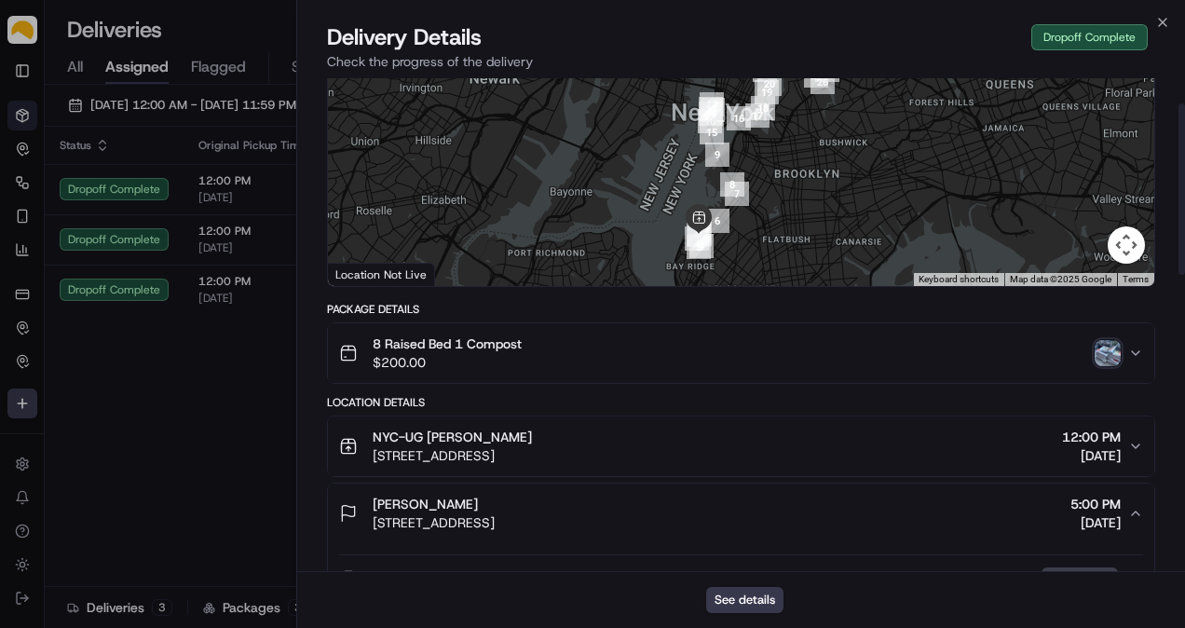
scroll to position [0, 0]
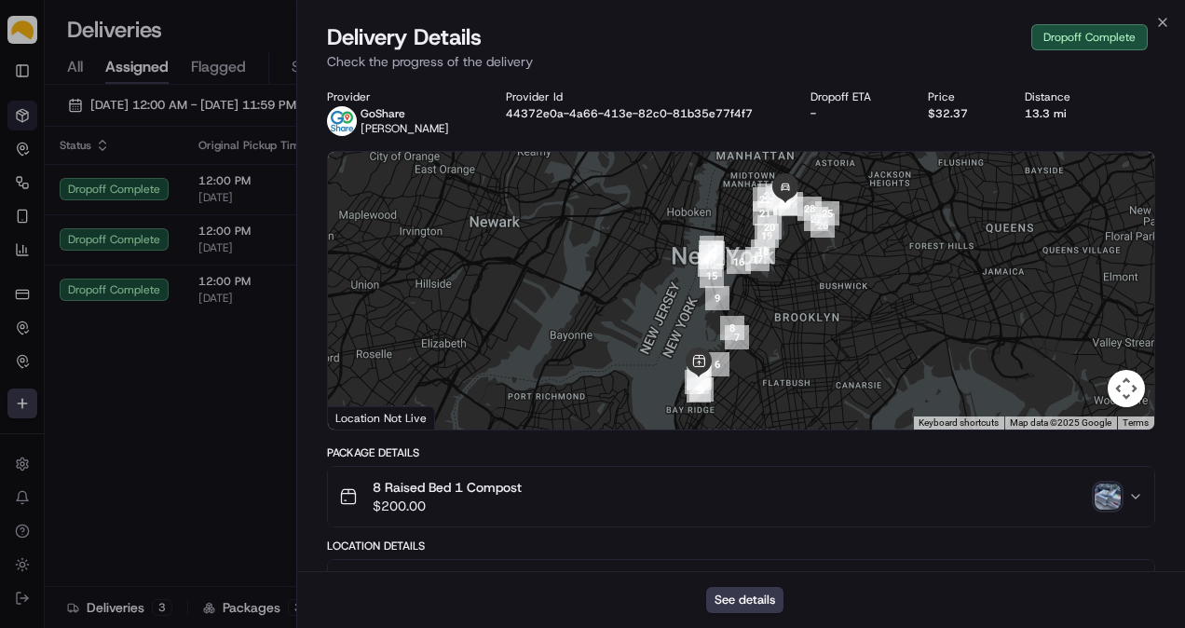
click at [1102, 500] on img "button" at bounding box center [1107, 496] width 26 height 26
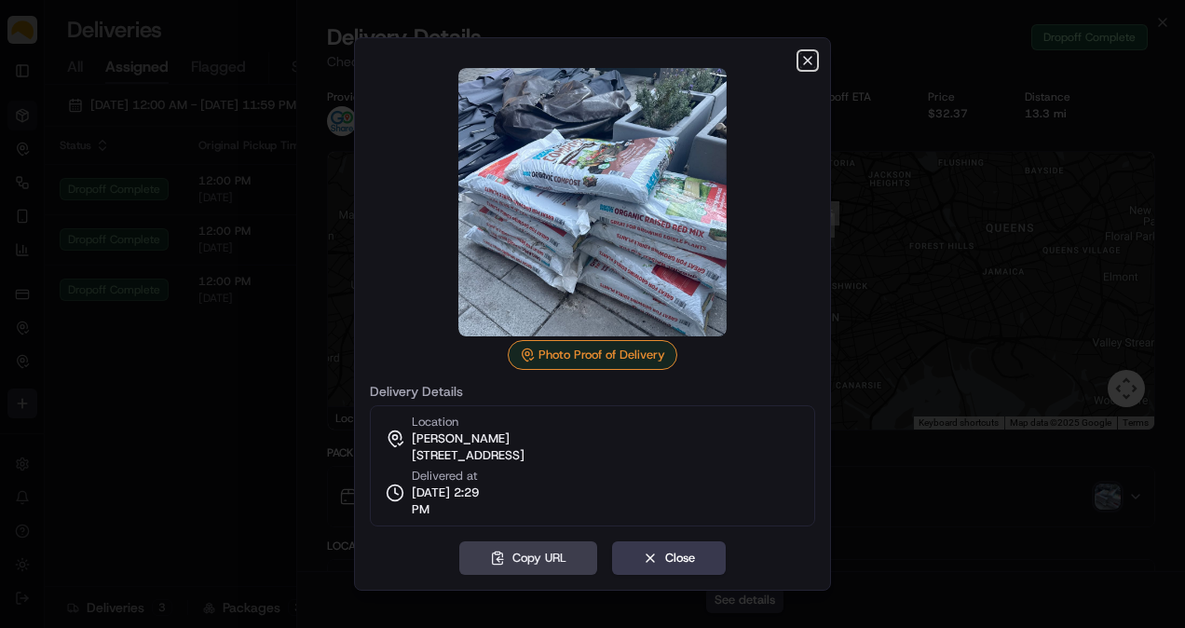
click at [804, 56] on icon "button" at bounding box center [807, 60] width 15 height 15
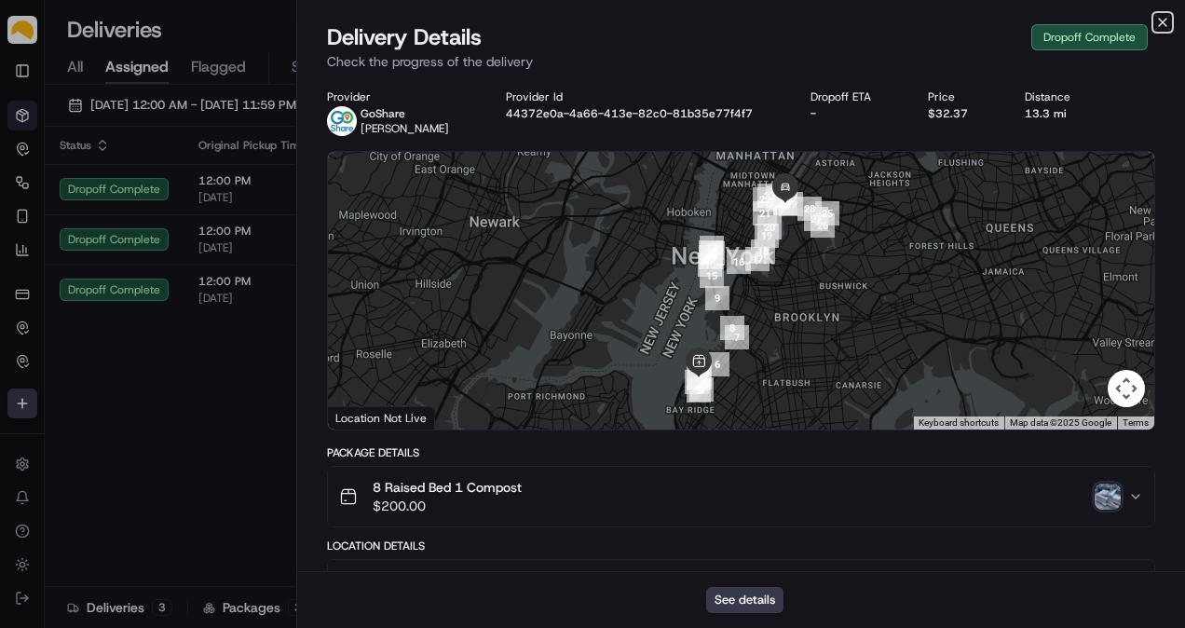
click at [1163, 20] on icon "button" at bounding box center [1162, 22] width 15 height 15
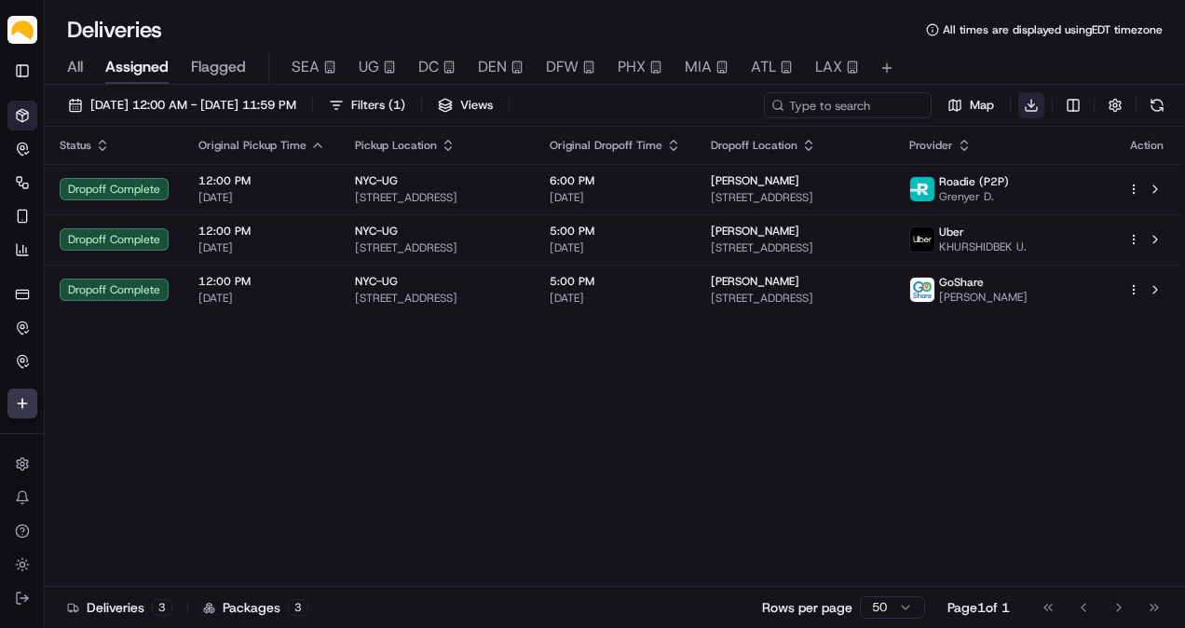
click at [1026, 104] on html "Parsel [EMAIL_ADDRESS][PERSON_NAME][DOMAIN_NAME] Toggle Sidebar Deliveries Cont…" at bounding box center [592, 314] width 1185 height 628
click at [997, 171] on span "Completed Report" at bounding box center [975, 174] width 92 height 15
click at [13, 407] on html "Parsel [EMAIL_ADDRESS][PERSON_NAME][DOMAIN_NAME] Toggle Sidebar Deliveries Cont…" at bounding box center [592, 314] width 1185 height 628
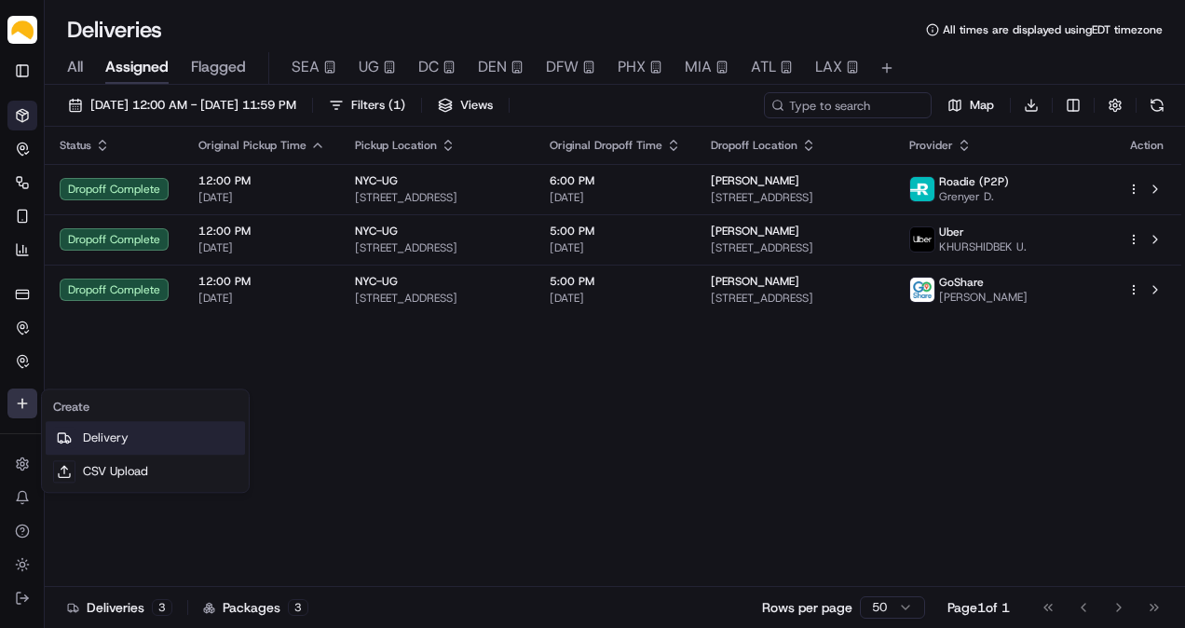
click at [117, 431] on link "Delivery" at bounding box center [145, 438] width 199 height 34
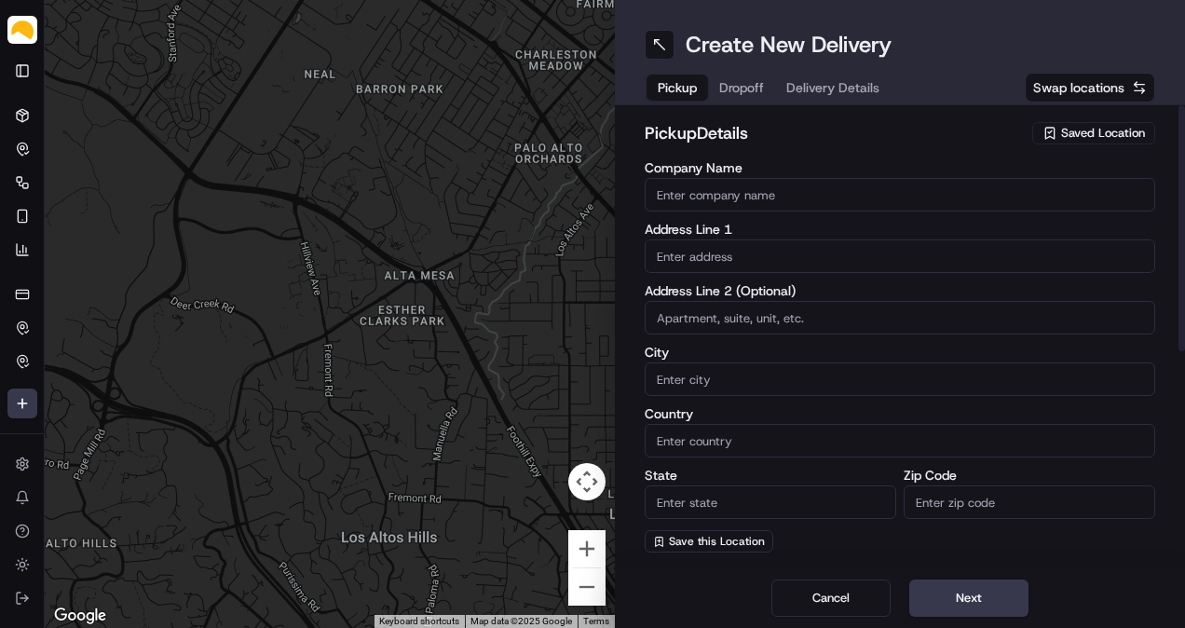
click at [1053, 130] on icon "button" at bounding box center [1049, 133] width 15 height 15
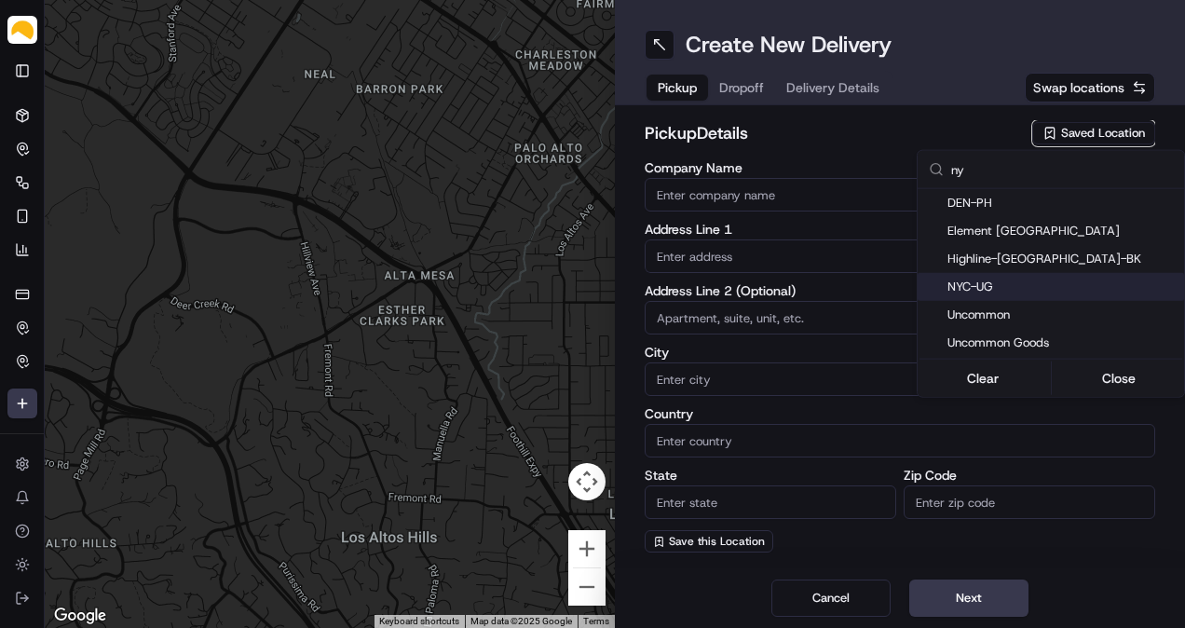
type input "ny"
click at [1023, 294] on div "NYC-UG" at bounding box center [1050, 287] width 266 height 28
type input "NYC-UG"
type input "[STREET_ADDRESS]"
type input "[GEOGRAPHIC_DATA]"
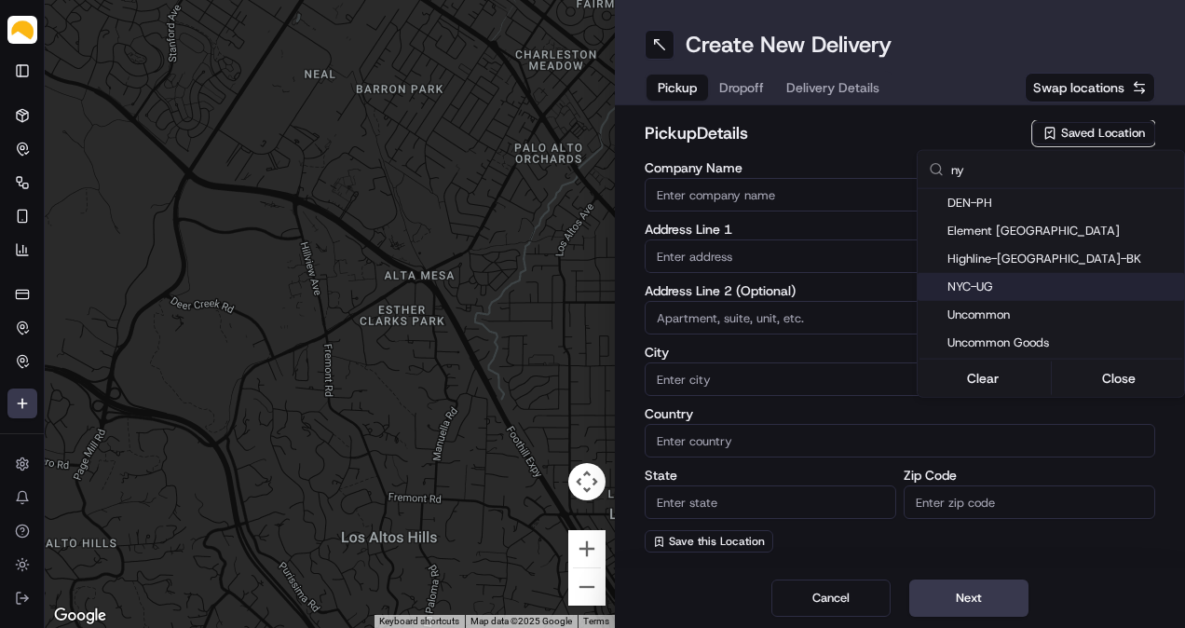
type input "US"
type input "NY"
type input "11220"
type input "[PERSON_NAME]"
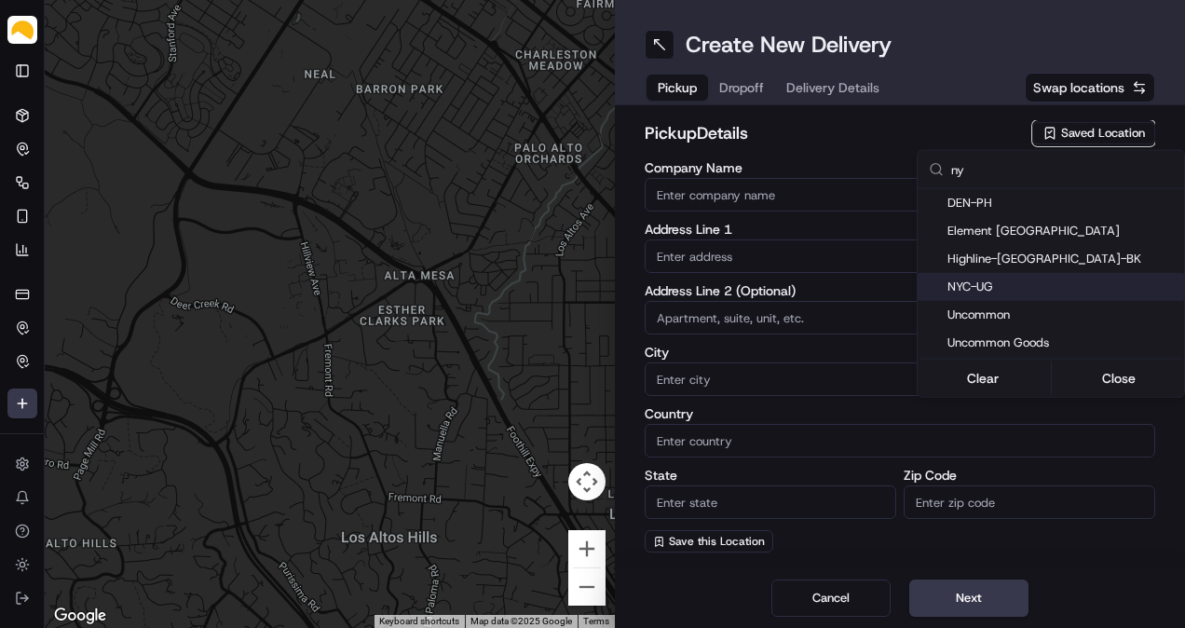
type input "[EMAIL_ADDRESS][DOMAIN_NAME]"
type input "[PHONE_NUMBER]"
type textarea "At [GEOGRAPHIC_DATA], receipts are taken at [GEOGRAPHIC_DATA]. Enter at the tru…"
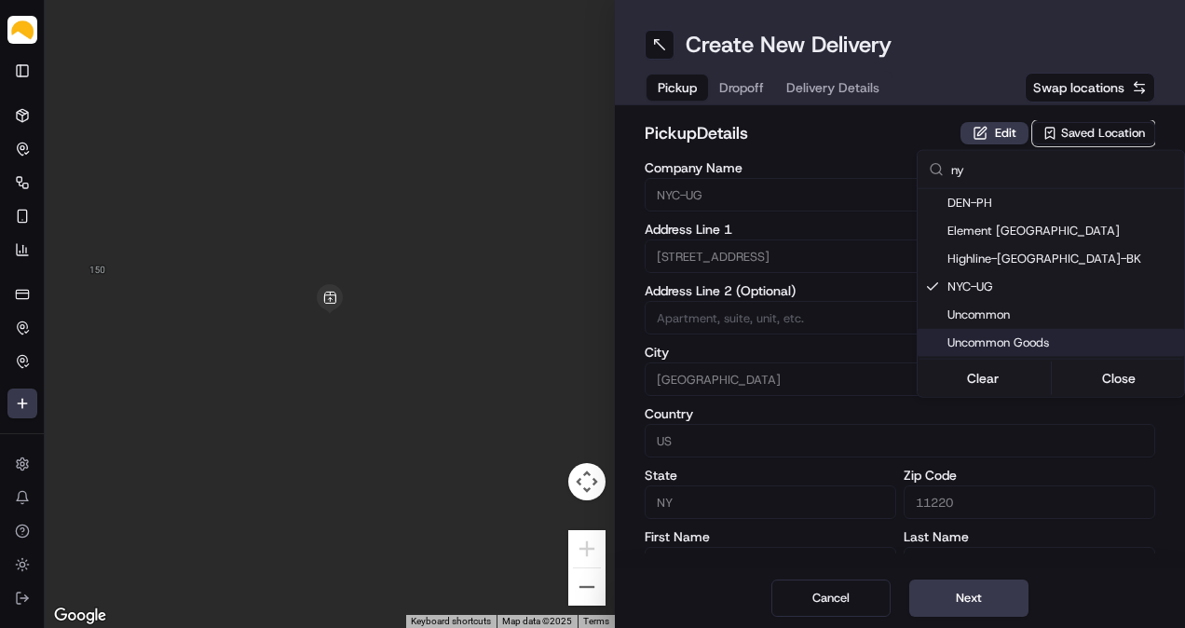
click at [992, 604] on html "Parsel [EMAIL_ADDRESS][PERSON_NAME][DOMAIN_NAME] Toggle Sidebar Deliveries Cont…" at bounding box center [592, 314] width 1185 height 628
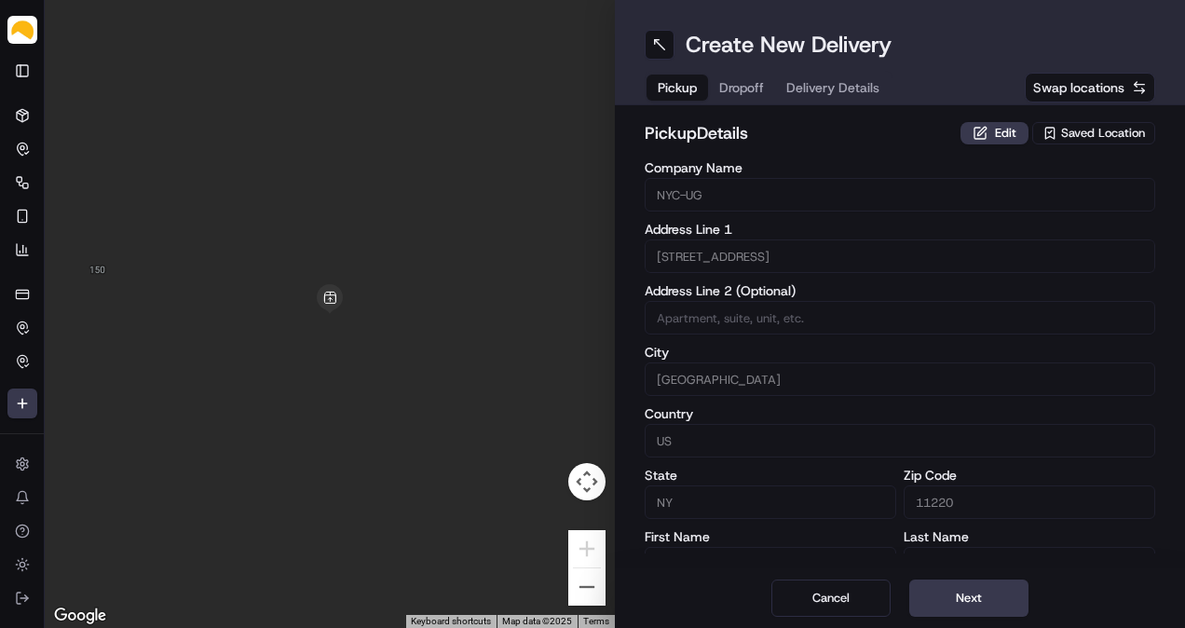
click at [992, 604] on button "Next" at bounding box center [968, 597] width 119 height 37
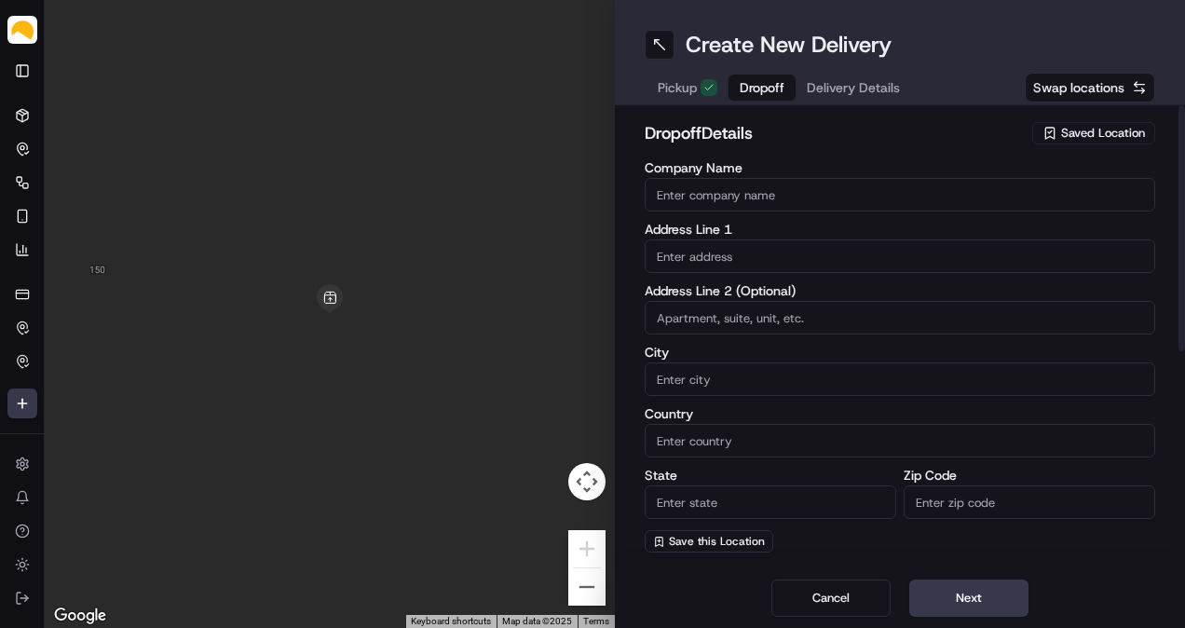
click at [777, 197] on input "Company Name" at bounding box center [899, 195] width 510 height 34
paste input "[PERSON_NAME]"
type input "[PERSON_NAME]"
click at [739, 255] on input "text" at bounding box center [899, 256] width 510 height 34
paste input "[STREET_ADDRESS]"
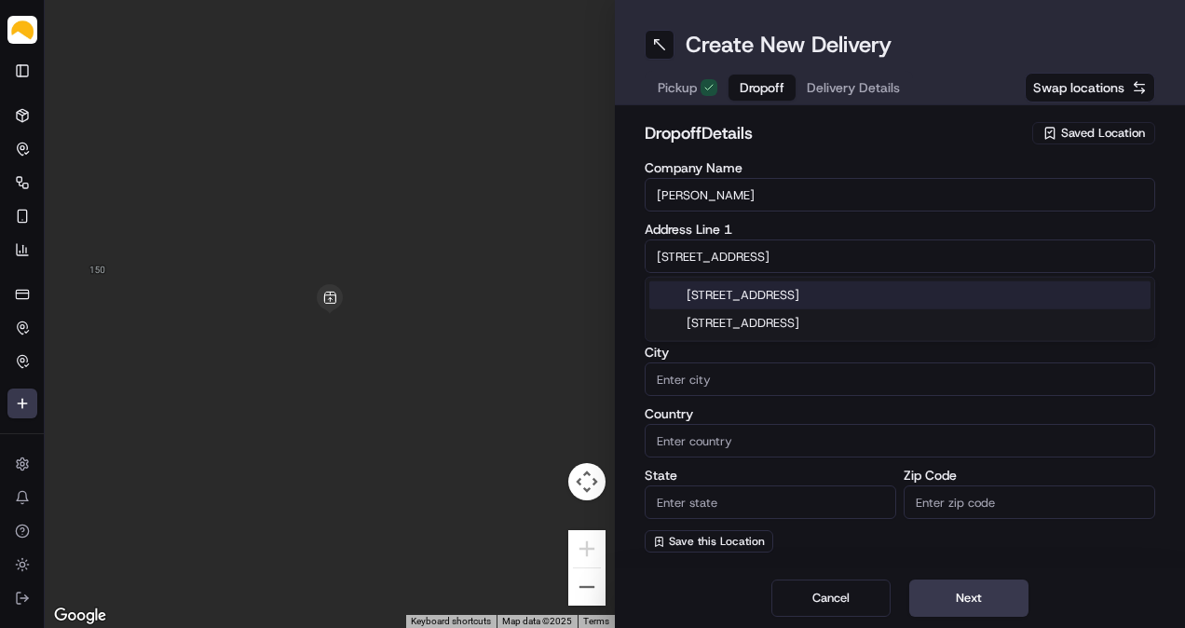
click at [769, 287] on div "[STREET_ADDRESS]" at bounding box center [899, 295] width 501 height 28
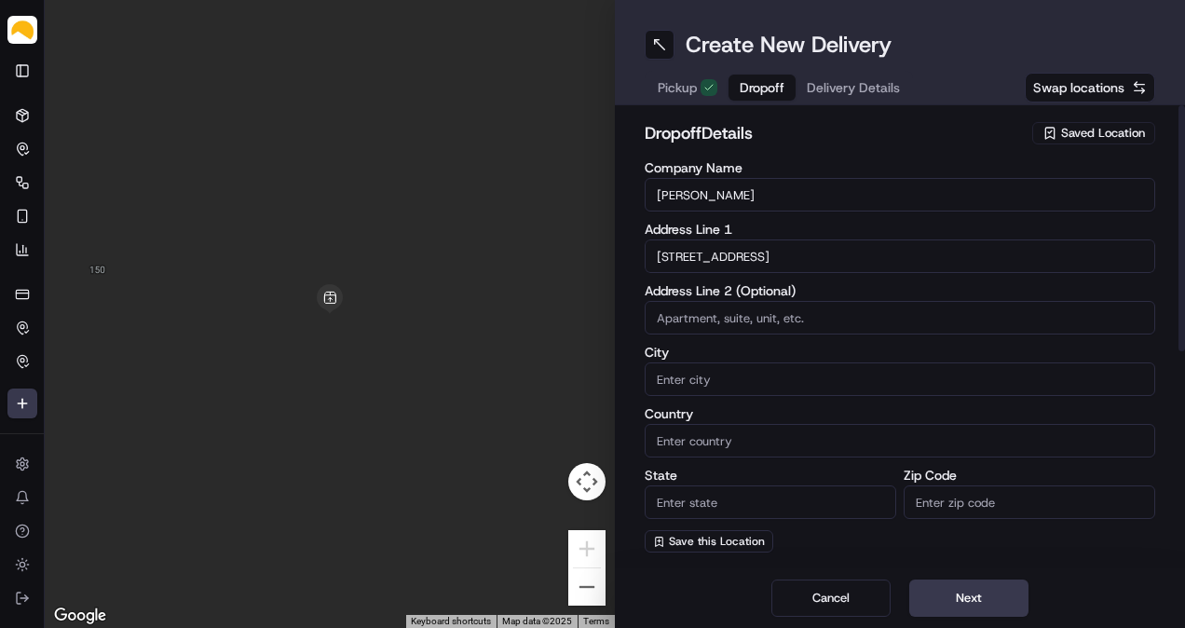
type input "[STREET_ADDRESS]"
type input "The Bronx"
type input "[GEOGRAPHIC_DATA]"
type input "NY"
type input "10463"
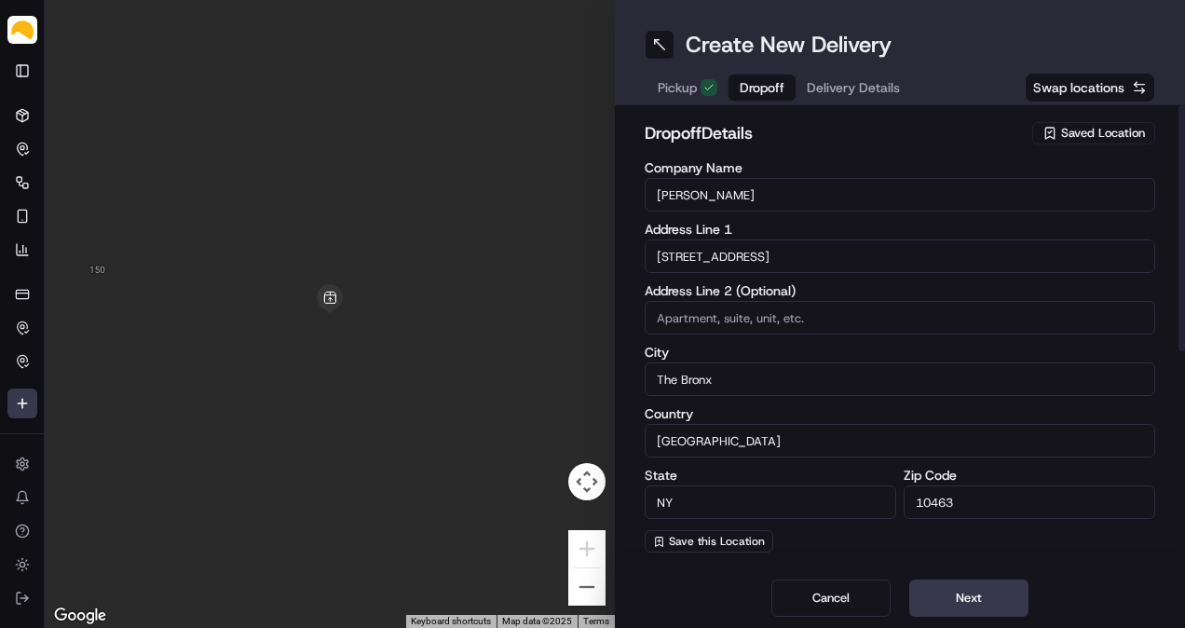
type input "[STREET_ADDRESS]"
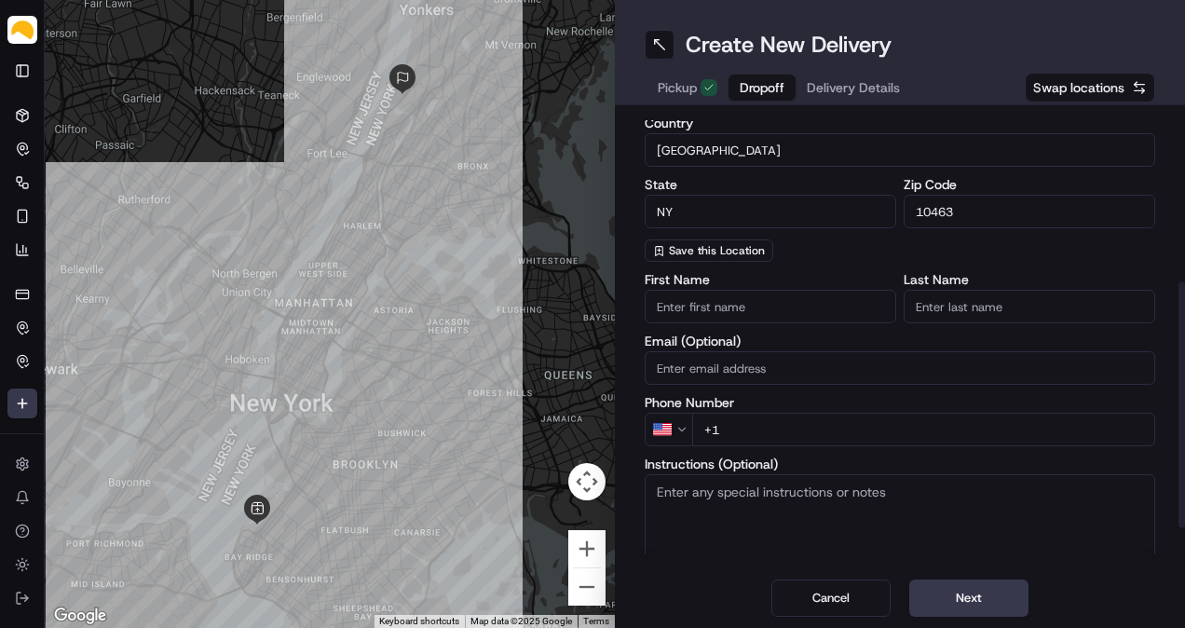
scroll to position [310, 0]
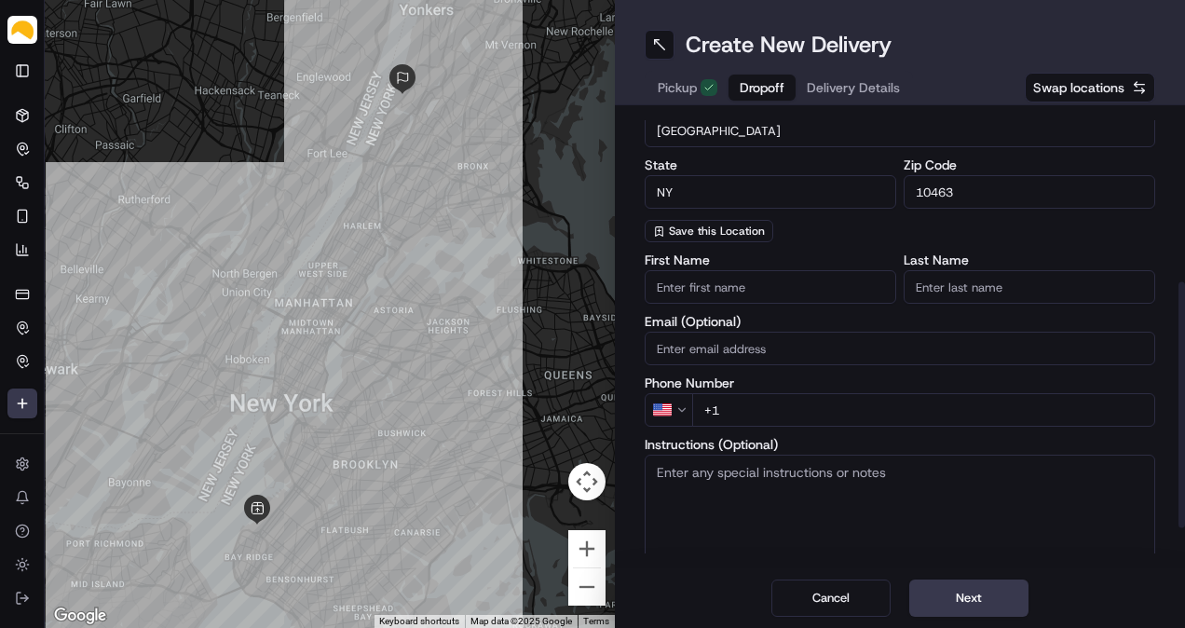
click at [775, 406] on input "+1" at bounding box center [923, 410] width 463 height 34
paste input "[PHONE_NUMBER]"
type input "[PHONE_NUMBER]"
click at [870, 374] on div "First Name Last Name Email (Optional) Phone Number US [PHONE_NUMBER] Instructio…" at bounding box center [899, 438] width 510 height 371
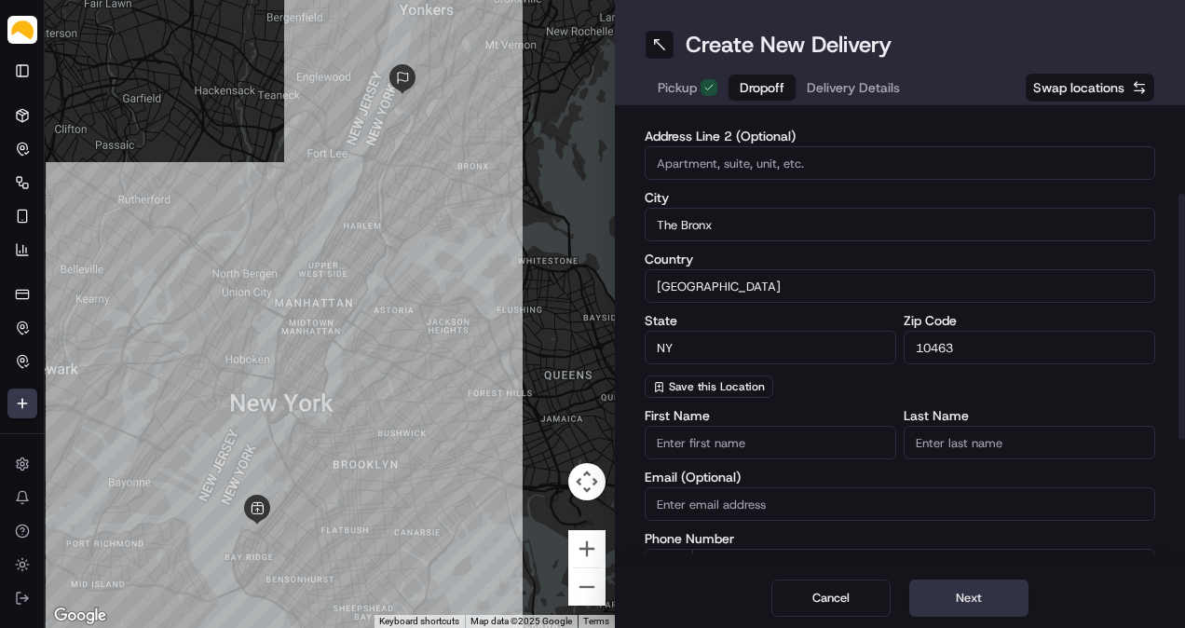
click at [945, 593] on button "Next" at bounding box center [968, 597] width 119 height 37
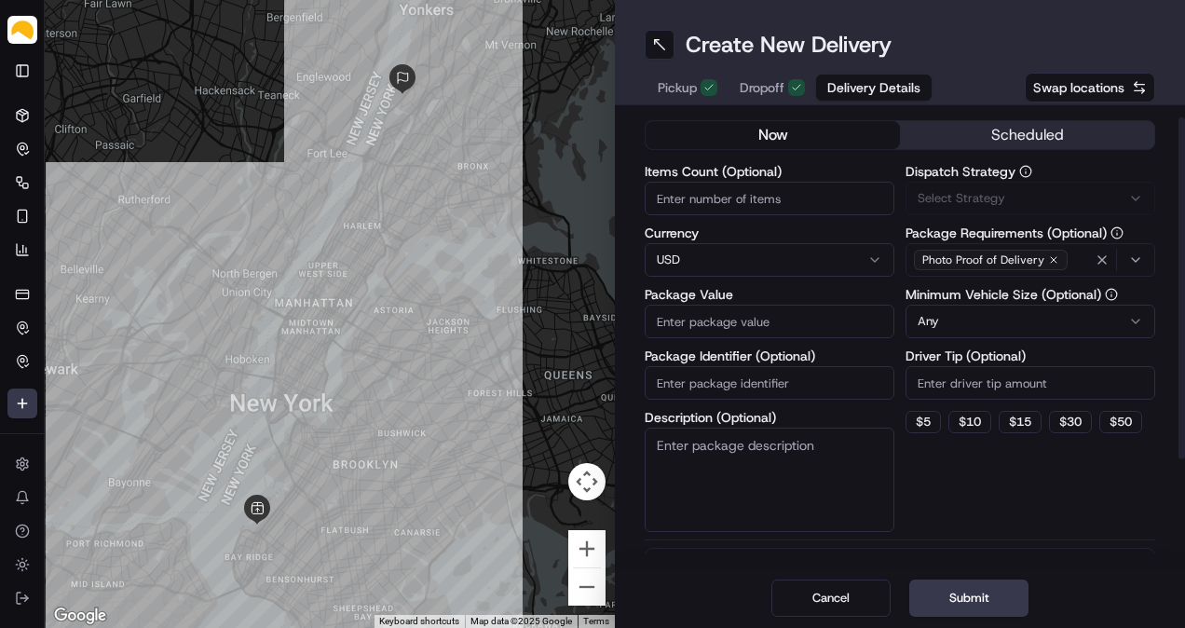
scroll to position [0, 0]
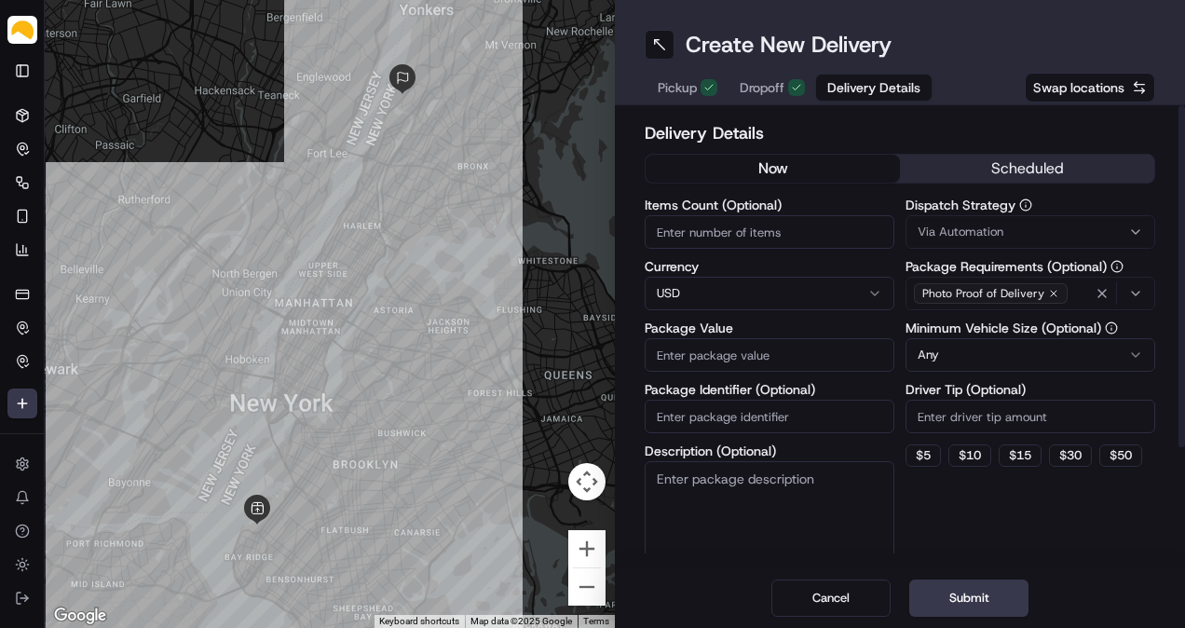
click at [984, 182] on button "scheduled" at bounding box center [1027, 169] width 254 height 28
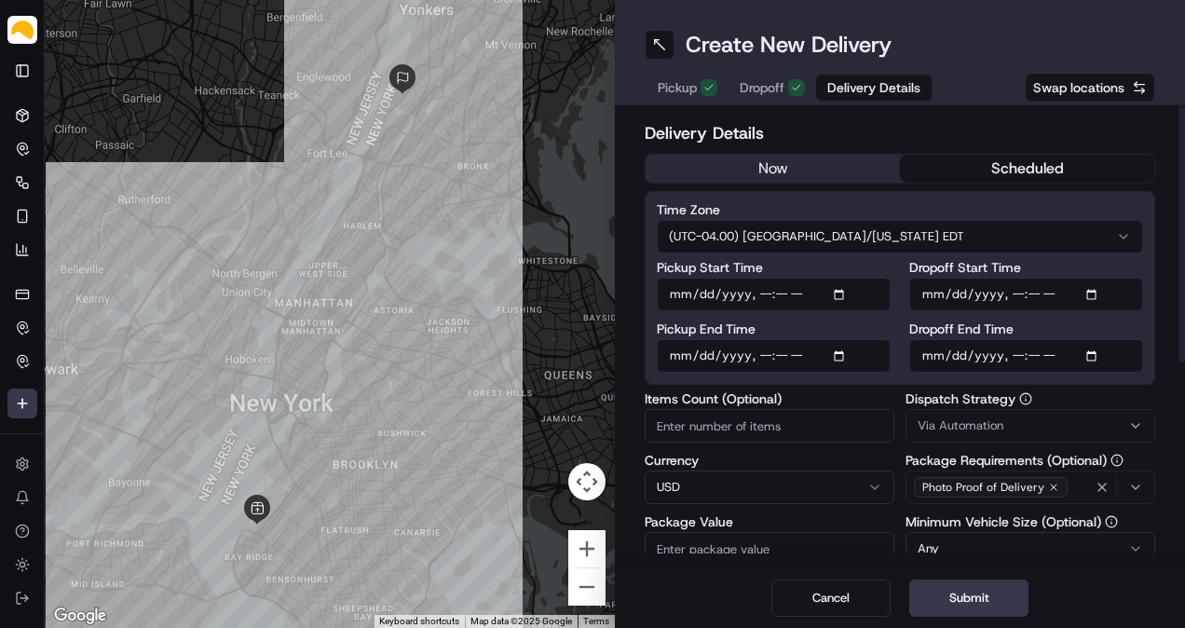
click at [840, 292] on input "Pickup Start Time" at bounding box center [774, 295] width 234 height 34
click at [761, 292] on input "Pickup Start Time" at bounding box center [774, 295] width 234 height 34
type input "[DATE]T12:00"
click at [842, 359] on input "Pickup End Time" at bounding box center [774, 356] width 234 height 34
click at [751, 366] on input "Pickup End Time" at bounding box center [774, 356] width 234 height 34
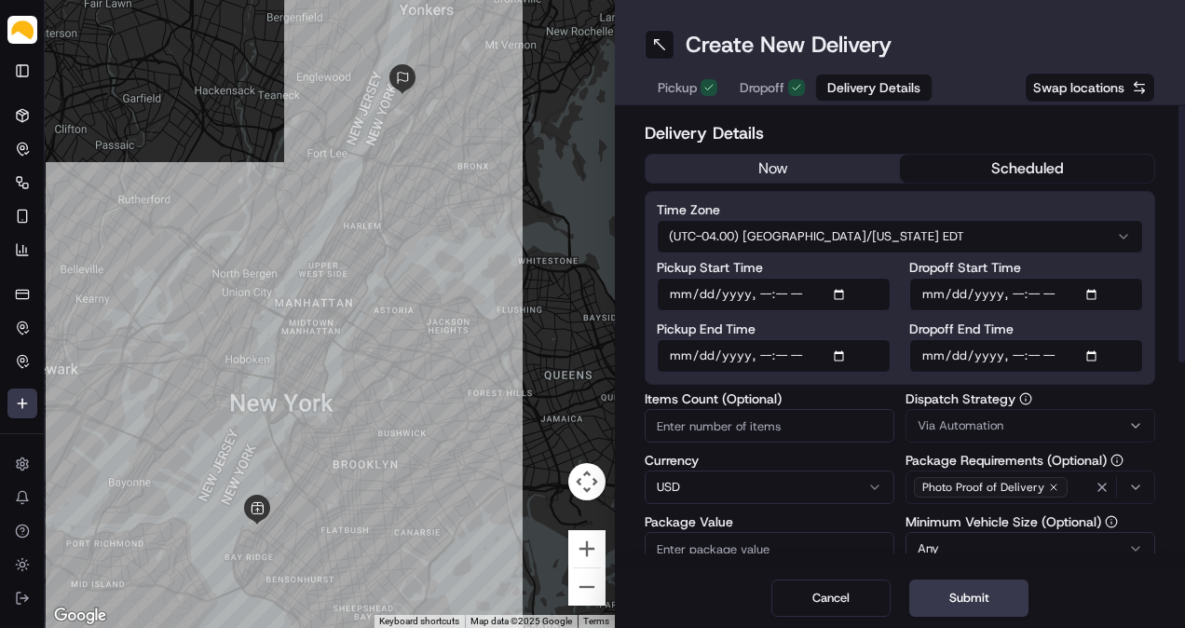
click at [758, 364] on input "Pickup End Time" at bounding box center [774, 356] width 234 height 34
click at [770, 352] on input "Pickup End Time" at bounding box center [774, 356] width 234 height 34
click at [766, 359] on input "Pickup End Time" at bounding box center [774, 356] width 234 height 34
type input "[DATE]T15:00"
click at [1103, 354] on input "Dropoff End Time" at bounding box center [1026, 356] width 234 height 34
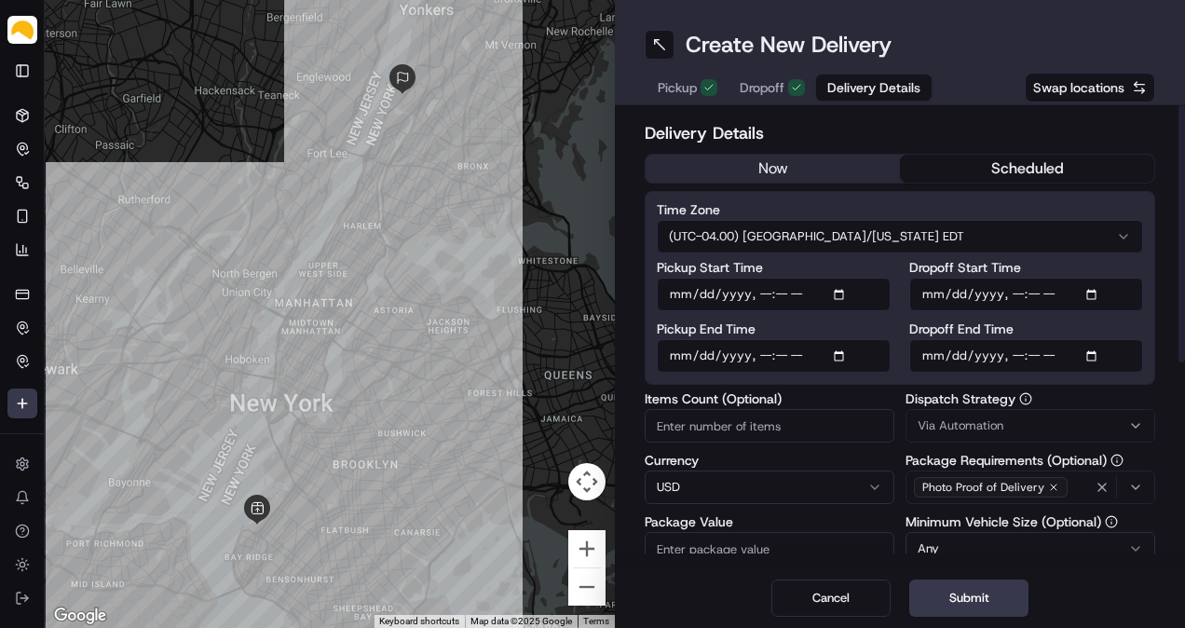
click at [1092, 354] on input "Dropoff End Time" at bounding box center [1026, 356] width 234 height 34
click at [1020, 350] on input "Dropoff End Time" at bounding box center [1026, 356] width 234 height 34
click at [1032, 355] on input "Dropoff End Time" at bounding box center [1026, 356] width 234 height 34
type input "[DATE]T17:00"
click at [801, 417] on input "Items Count (Optional)" at bounding box center [769, 426] width 250 height 34
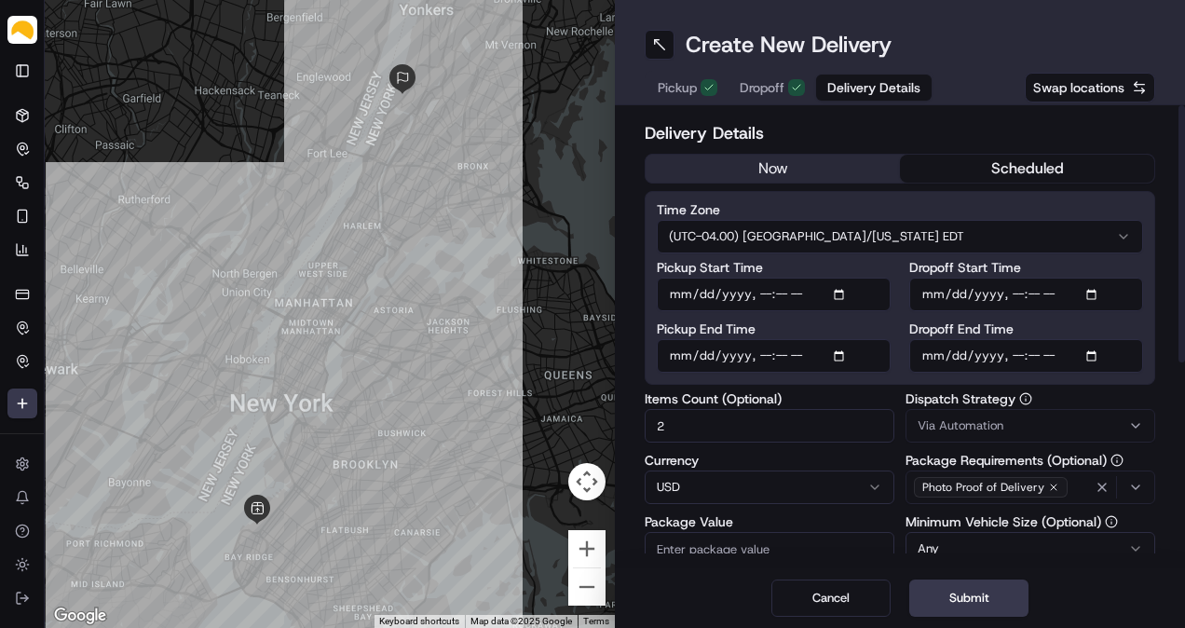
type input "2"
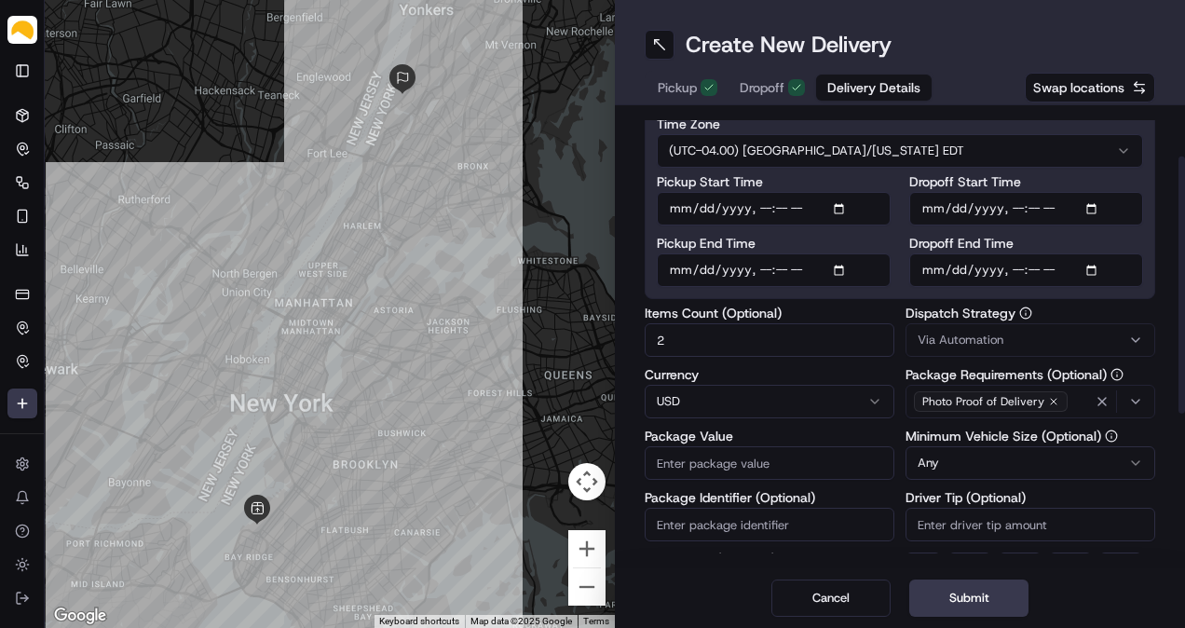
type input "5"
type input "50"
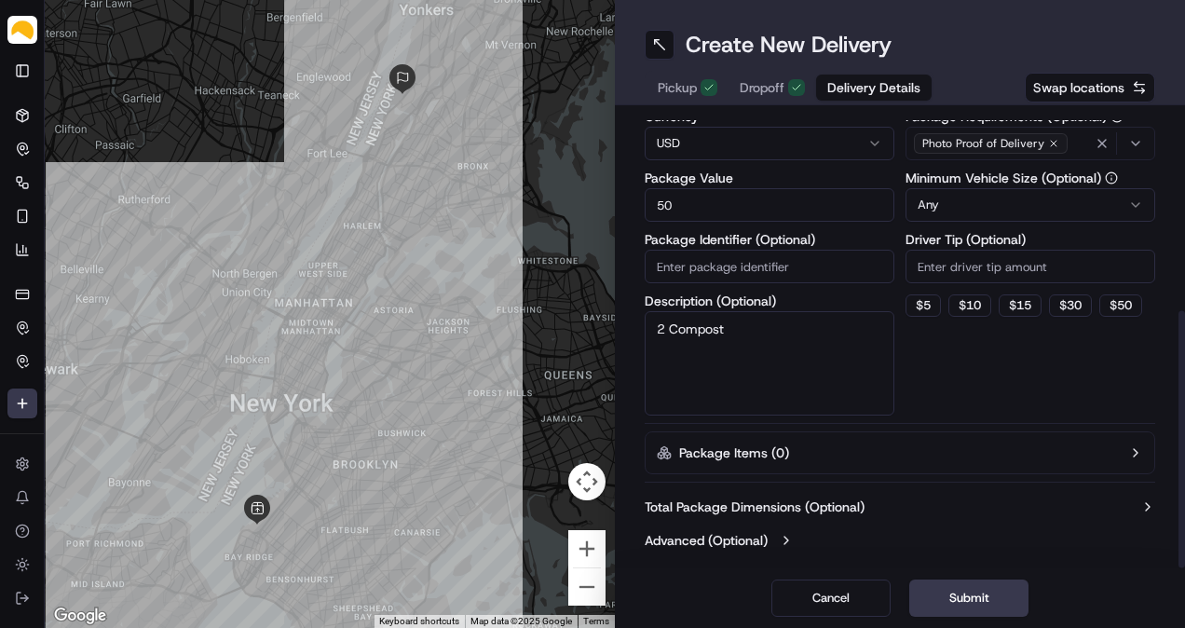
scroll to position [346, 0]
type textarea "2 Compost"
click at [832, 503] on label "Total Package Dimensions (Optional)" at bounding box center [754, 504] width 220 height 19
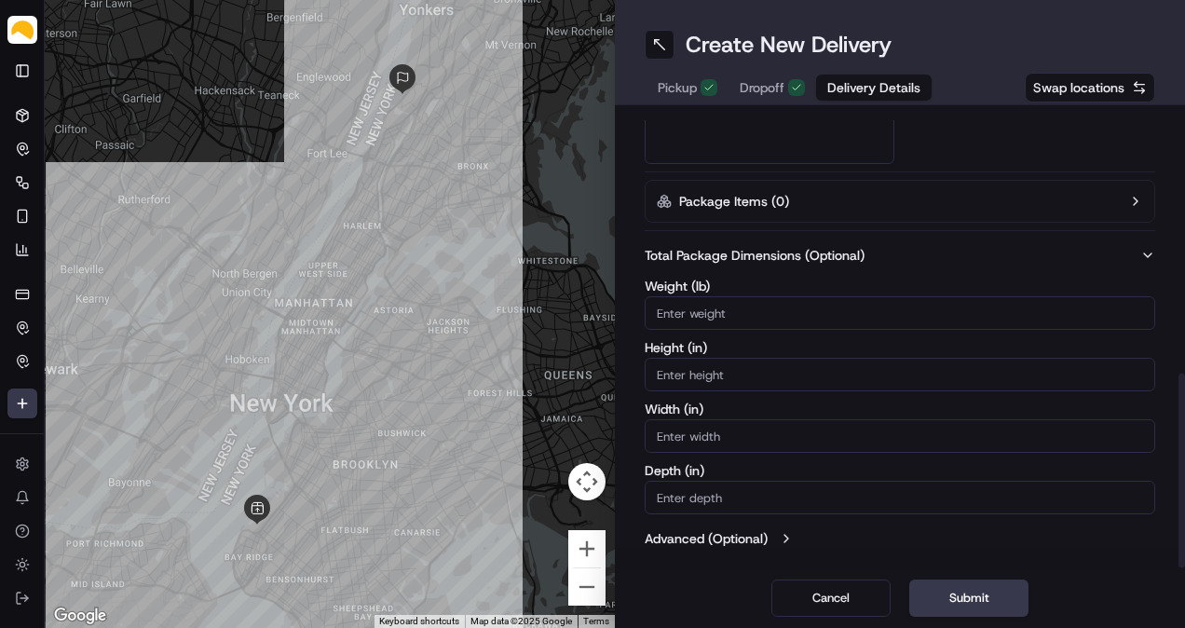
click at [818, 320] on input "Weight ( lb )" at bounding box center [899, 313] width 510 height 34
type input "30"
click at [973, 592] on button "Submit" at bounding box center [968, 597] width 119 height 37
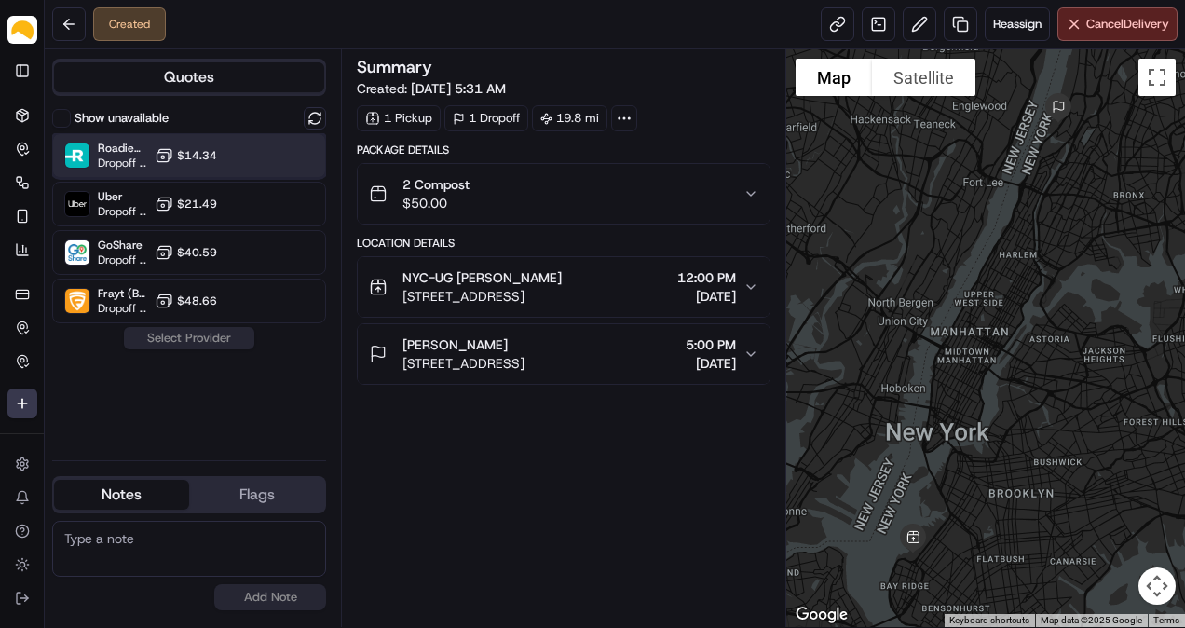
click at [254, 157] on div "Roadie (P2P) Dropoff ETA - $14.34" at bounding box center [189, 155] width 274 height 45
click at [216, 343] on button "Assign Provider" at bounding box center [189, 338] width 132 height 22
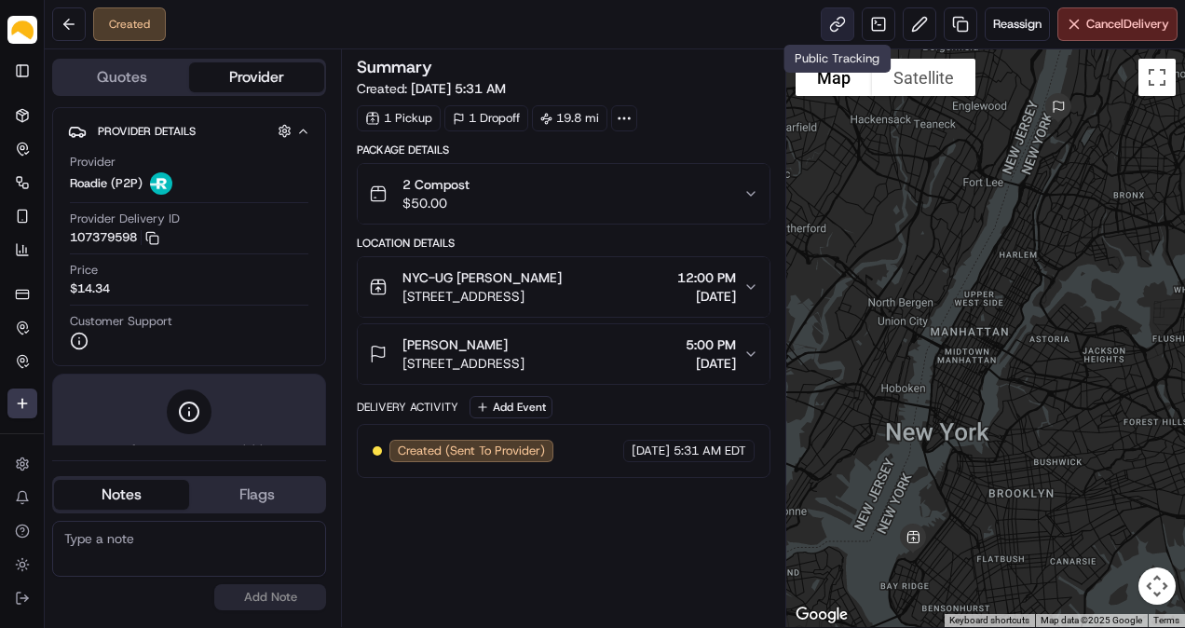
click at [844, 10] on link at bounding box center [838, 24] width 34 height 34
click at [24, 108] on icon at bounding box center [22, 115] width 15 height 15
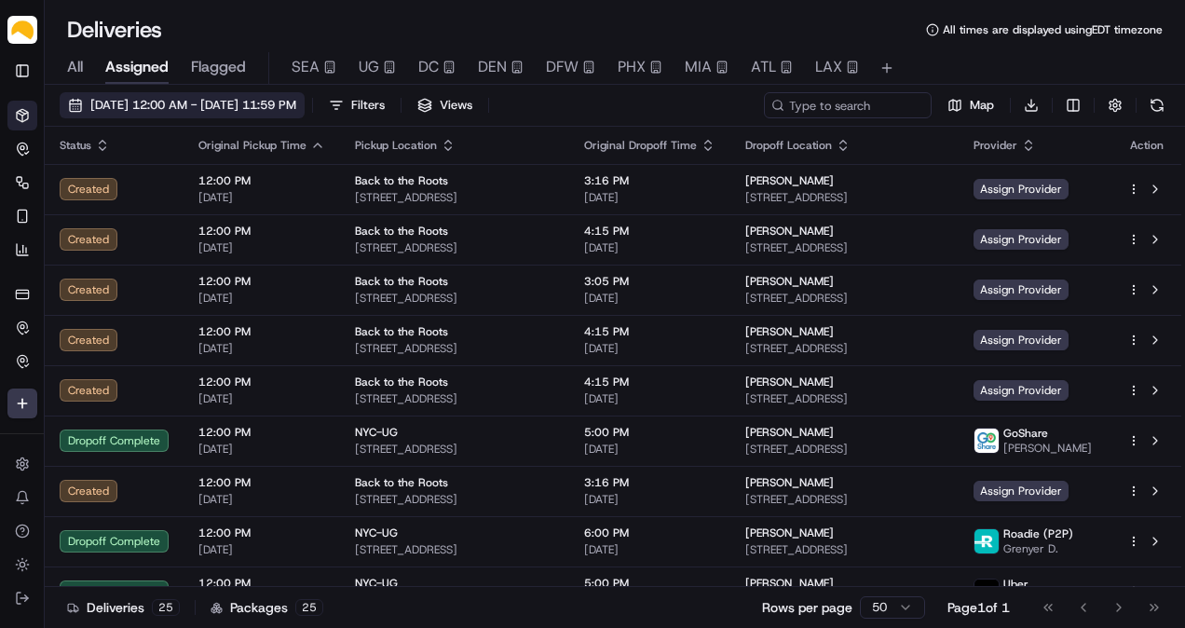
click at [156, 109] on span "[DATE] 12:00 AM - [DATE] 11:59 PM" at bounding box center [193, 105] width 206 height 17
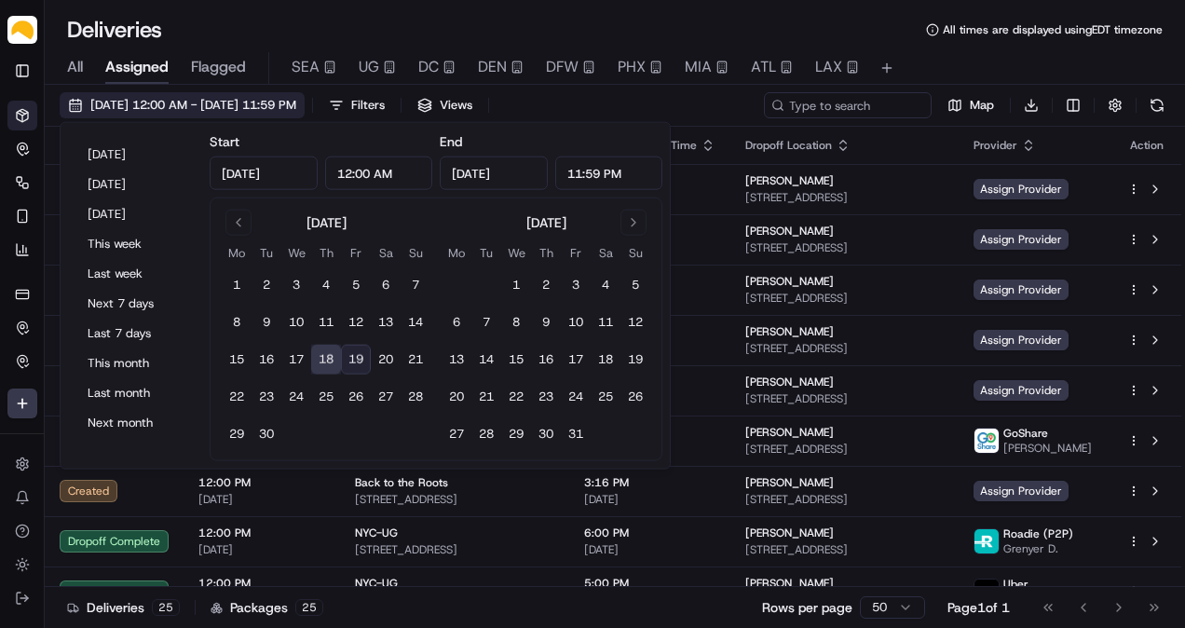
click at [156, 109] on span "[DATE] 12:00 AM - [DATE] 11:59 PM" at bounding box center [193, 105] width 206 height 17
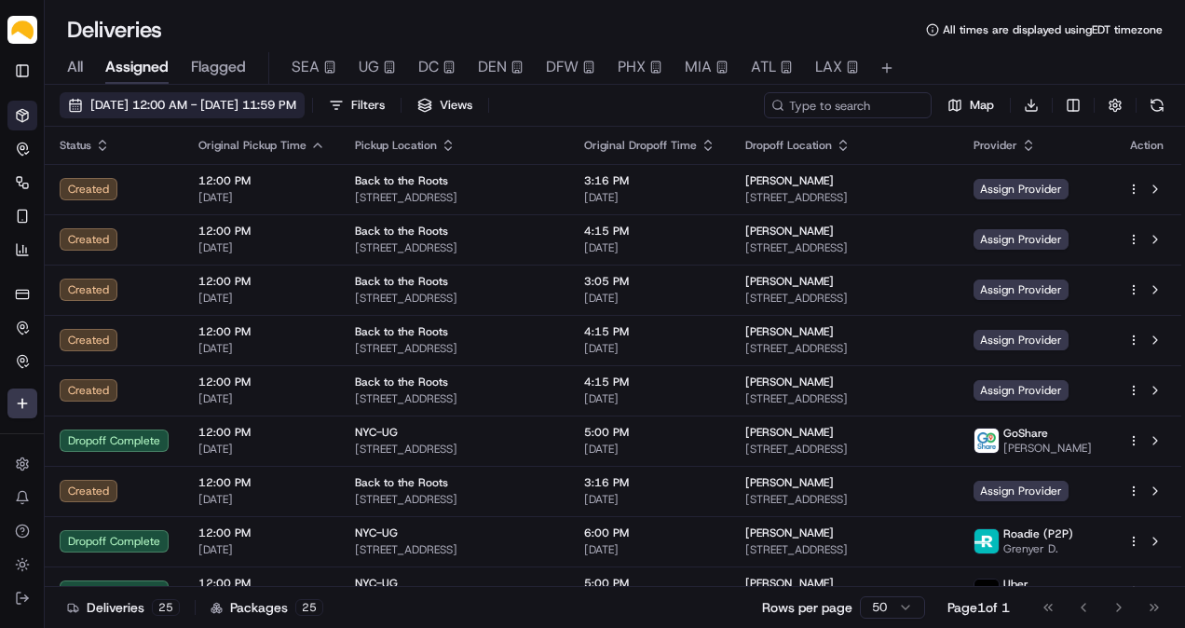
click at [142, 116] on button "[DATE] 12:00 AM - [DATE] 11:59 PM" at bounding box center [182, 105] width 245 height 26
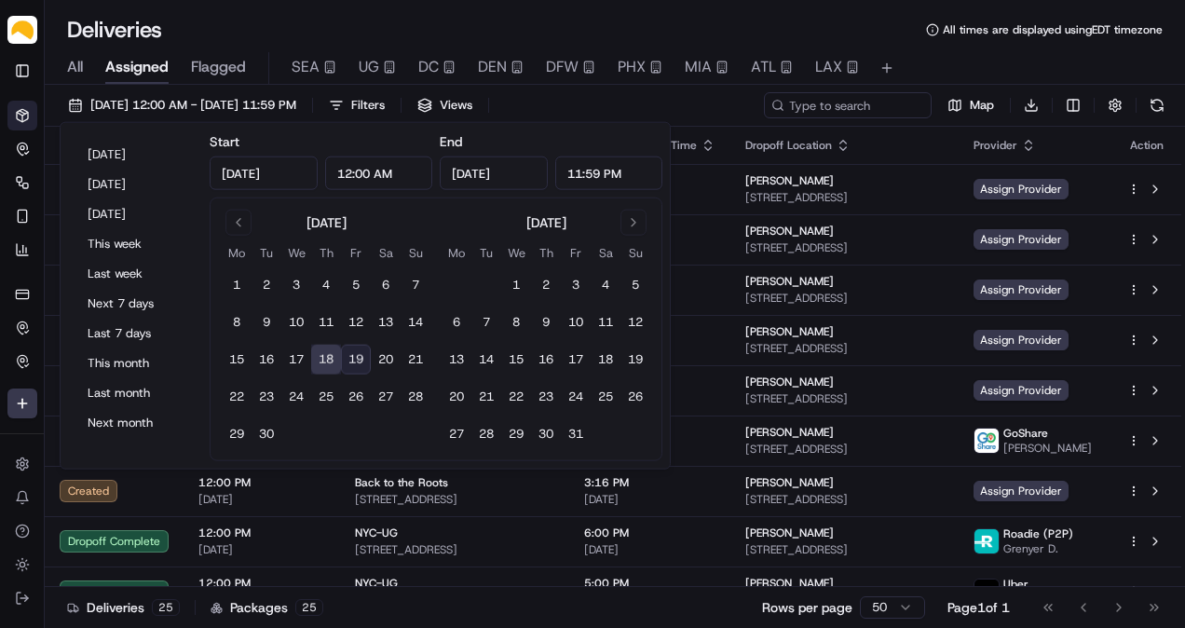
click at [350, 359] on button "19" at bounding box center [356, 360] width 30 height 30
type input "[DATE]"
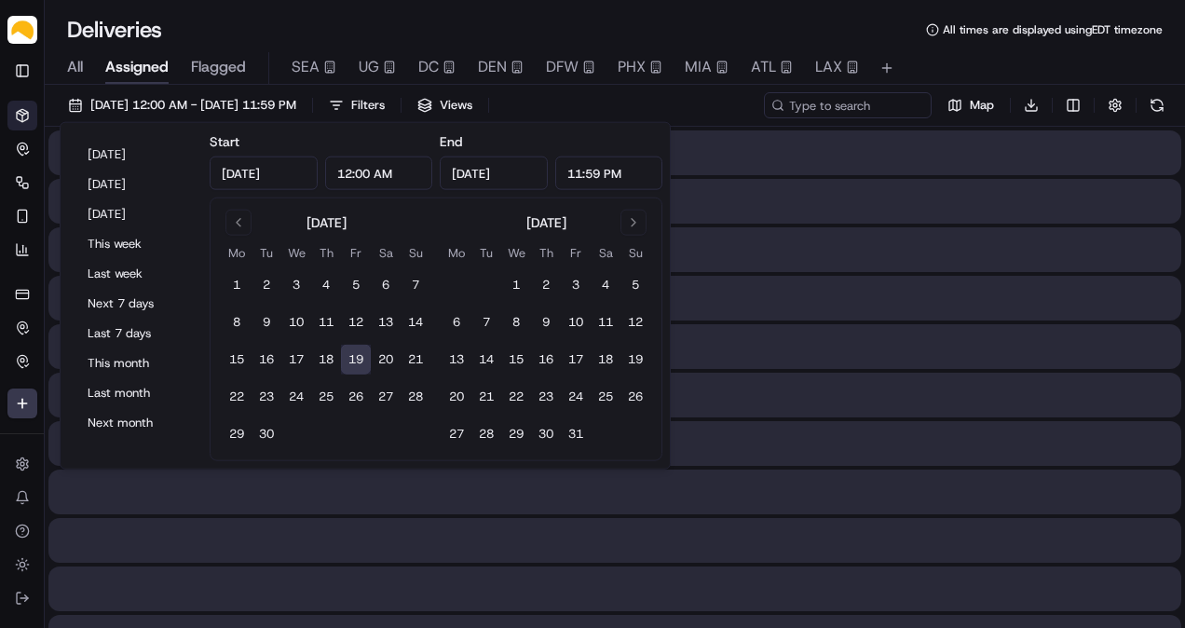
click at [350, 359] on button "19" at bounding box center [356, 360] width 30 height 30
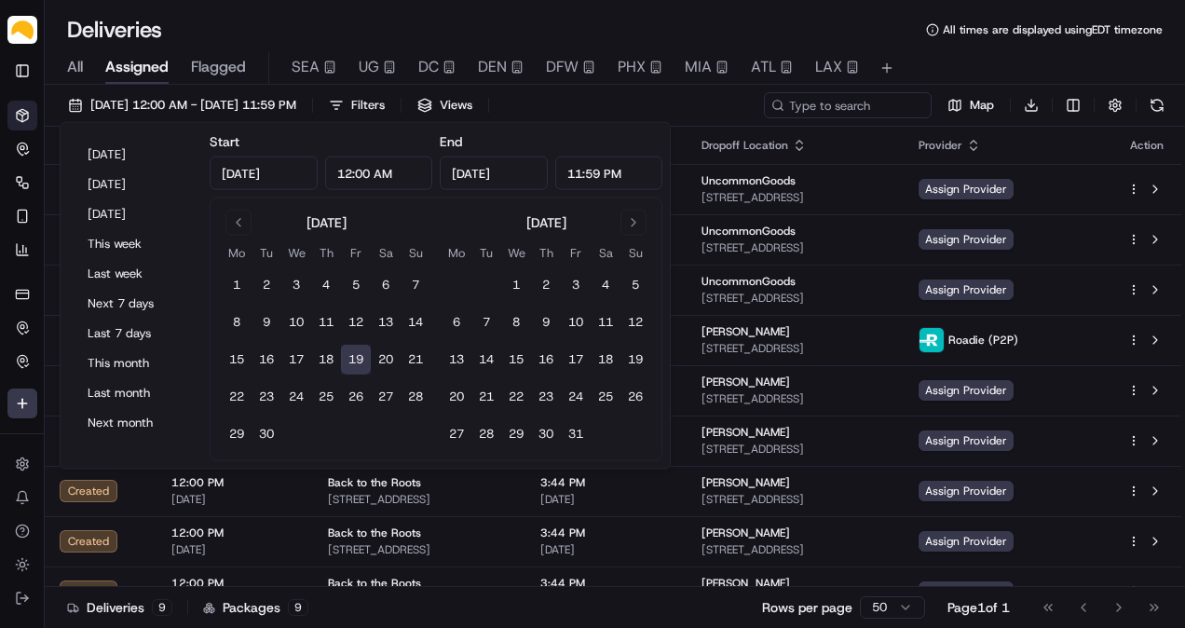
click at [245, 25] on div "Deliveries All times are displayed using EDT timezone" at bounding box center [615, 30] width 1140 height 30
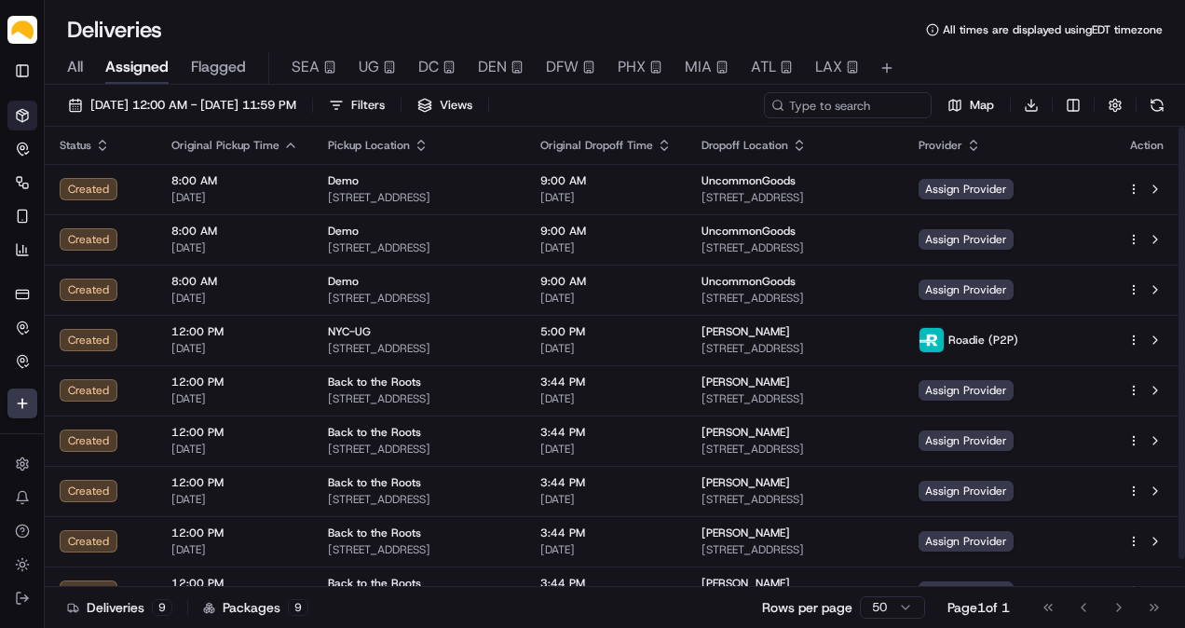
click at [89, 60] on div "All Assigned Flagged SEA UG DC DEN DFW PHX MIA ATL LAX" at bounding box center [615, 68] width 1140 height 33
click at [79, 69] on span "All" at bounding box center [75, 67] width 16 height 22
click at [140, 75] on span "Assigned" at bounding box center [136, 67] width 63 height 22
